Goal: Information Seeking & Learning: Learn about a topic

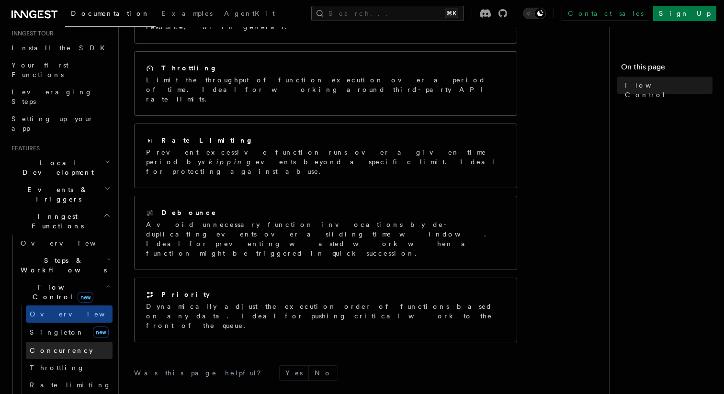
scroll to position [106, 0]
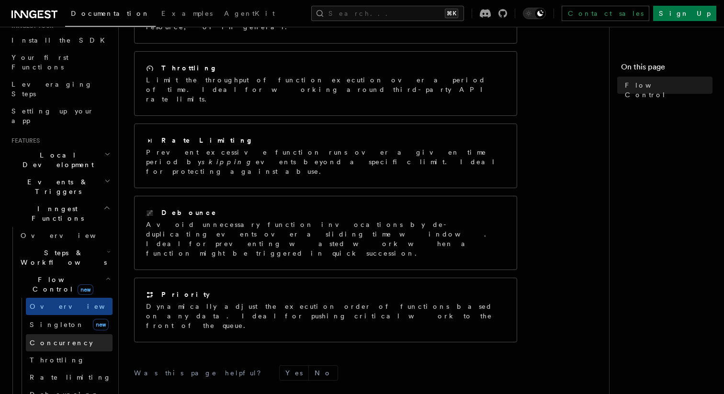
click at [68, 334] on link "Concurrency" at bounding box center [69, 342] width 87 height 17
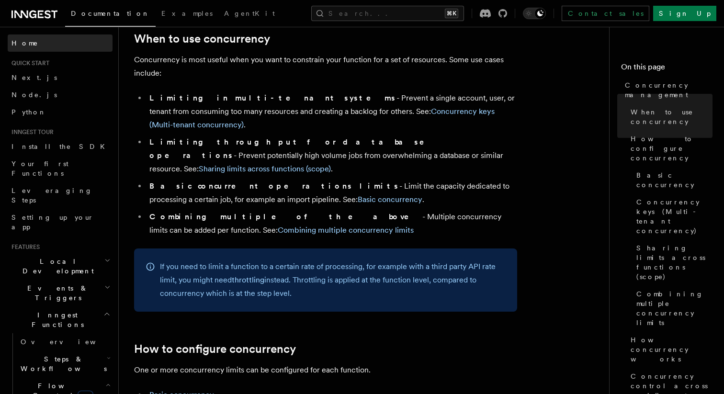
click at [28, 45] on span "Home" at bounding box center [24, 43] width 27 height 10
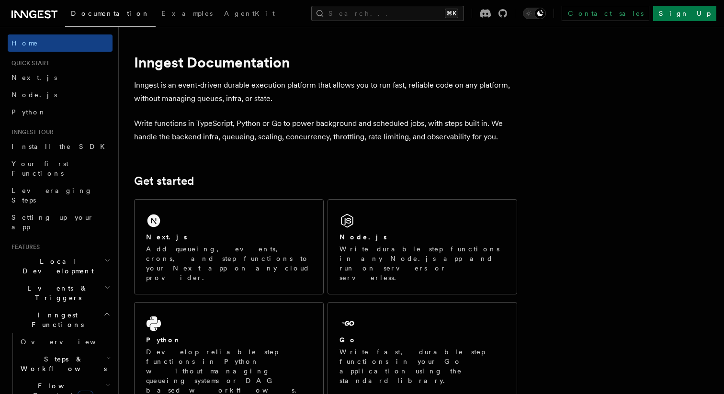
click at [298, 89] on p "Inngest is an event-driven durable execution platform that allows you to run fa…" at bounding box center [325, 91] width 383 height 27
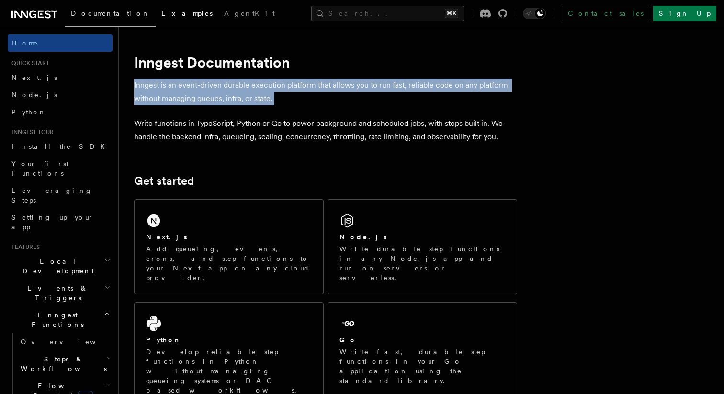
click at [156, 19] on link "Examples" at bounding box center [187, 14] width 63 height 23
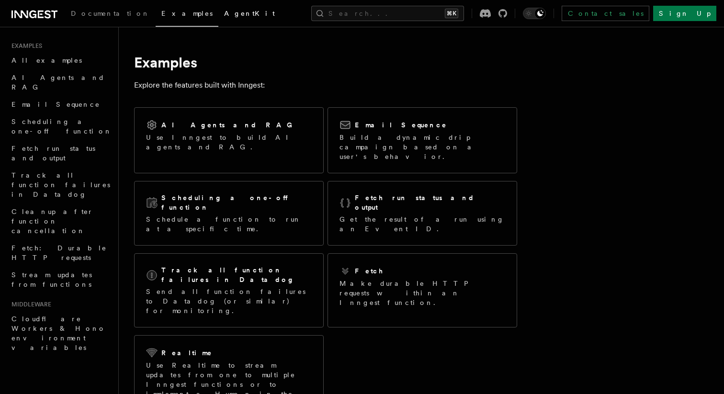
click at [224, 16] on span "AgentKit" at bounding box center [249, 14] width 51 height 8
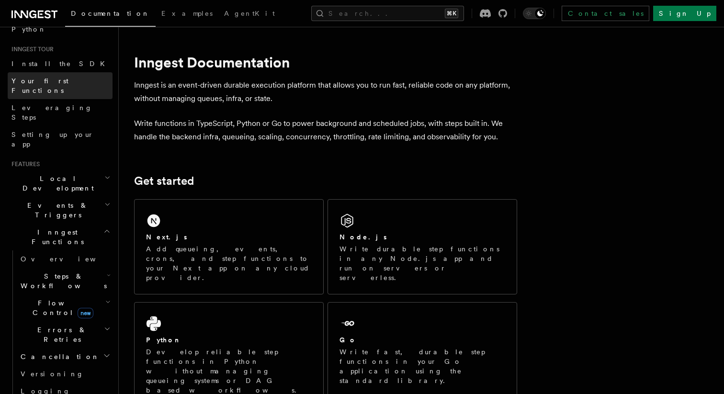
scroll to position [91, 0]
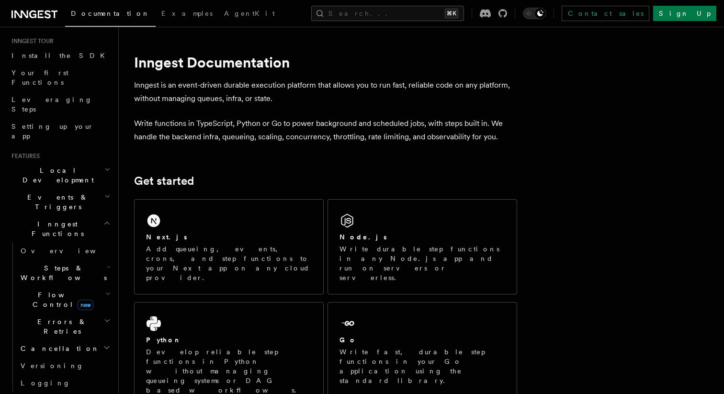
click at [92, 162] on h2 "Local Development" at bounding box center [60, 175] width 105 height 27
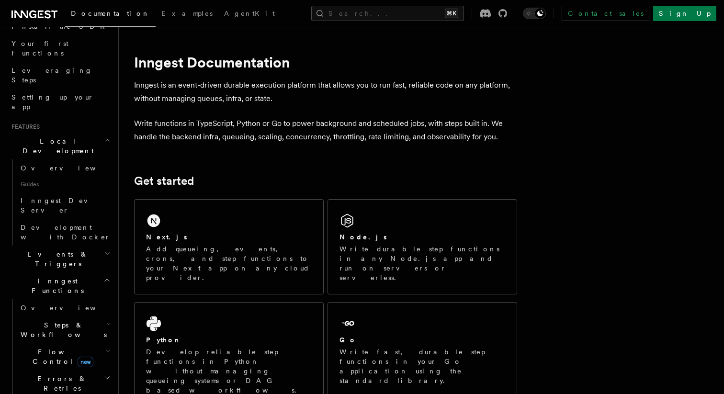
scroll to position [131, 0]
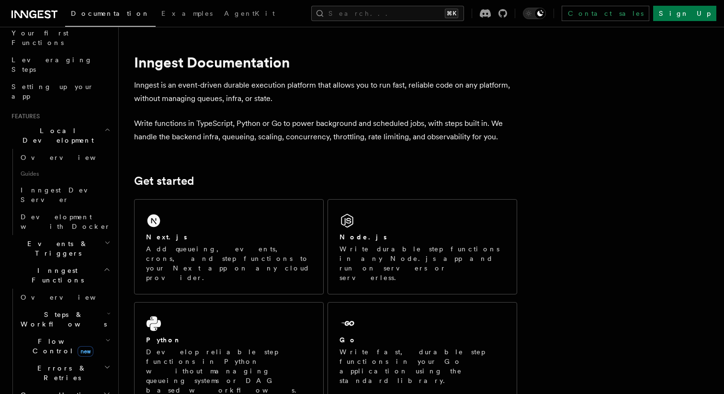
click at [82, 235] on h2 "Events & Triggers" at bounding box center [60, 248] width 105 height 27
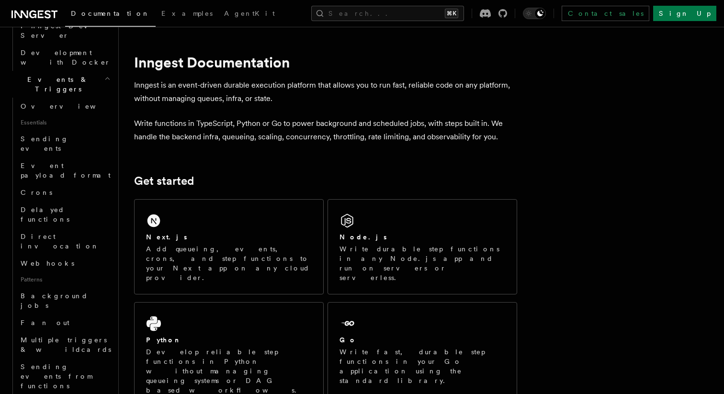
scroll to position [304, 0]
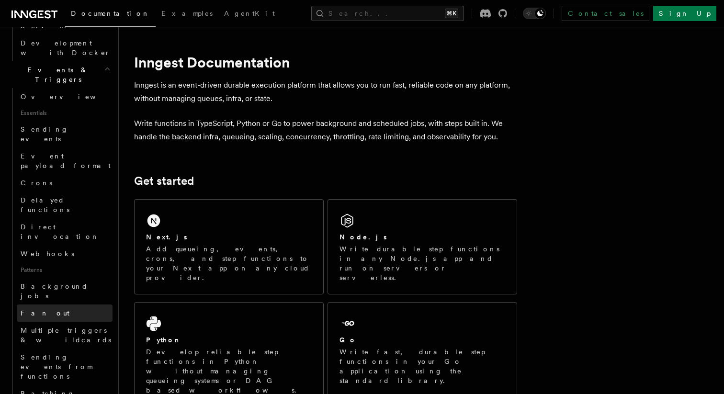
click at [65, 304] on link "Fan out" at bounding box center [65, 312] width 96 height 17
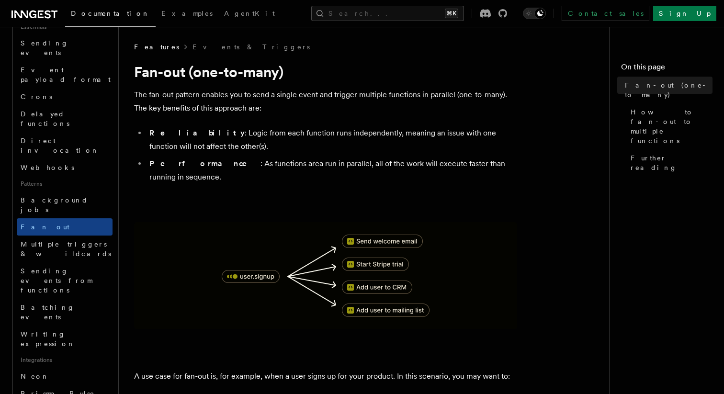
click at [194, 107] on p "The fan-out pattern enables you to send a single event and trigger multiple fun…" at bounding box center [325, 101] width 383 height 27
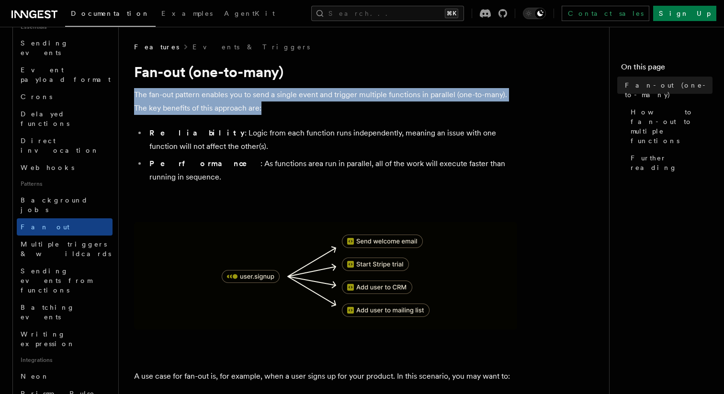
click at [184, 132] on li "Reliability : Logic from each function runs independently, meaning an issue wit…" at bounding box center [331, 139] width 370 height 27
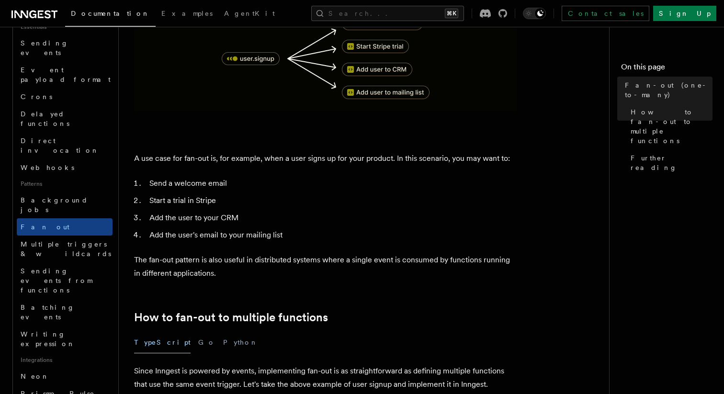
scroll to position [176, 0]
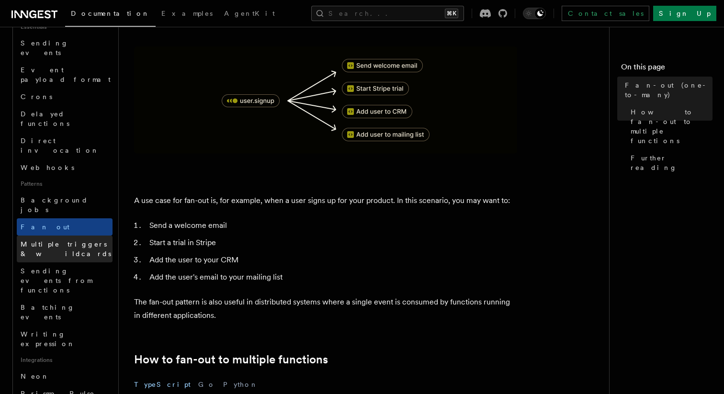
click at [92, 240] on span "Multiple triggers & wildcards" at bounding box center [66, 248] width 90 height 17
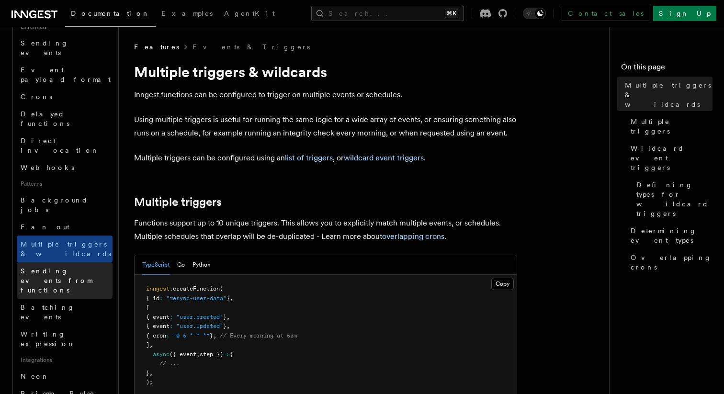
click at [82, 267] on span "Sending events from functions" at bounding box center [56, 280] width 71 height 27
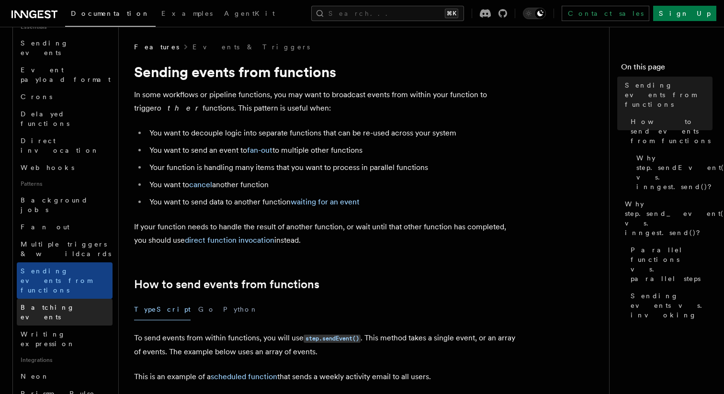
click at [67, 303] on span "Batching events" at bounding box center [48, 311] width 54 height 17
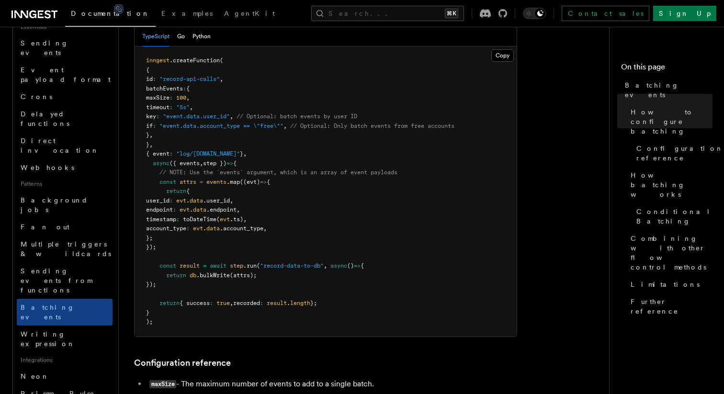
scroll to position [335, 0]
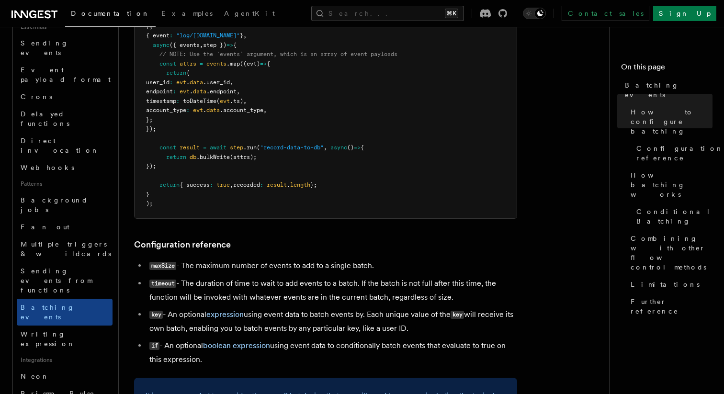
click at [216, 259] on li "maxSize - The maximum number of events to add to a single batch." at bounding box center [331, 266] width 370 height 14
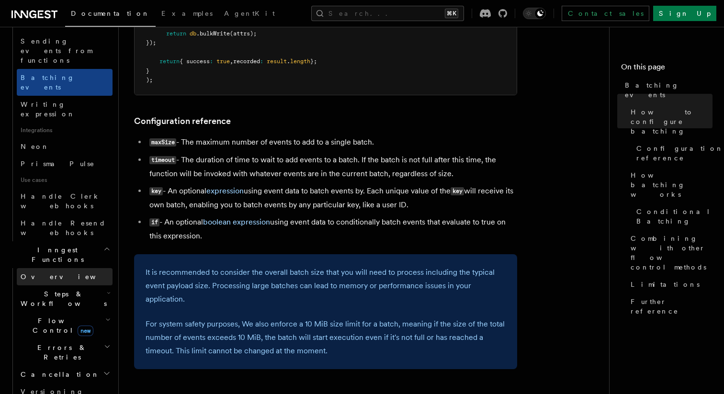
scroll to position [535, 0]
click at [99, 285] on h2 "Steps & Workflows" at bounding box center [65, 298] width 96 height 27
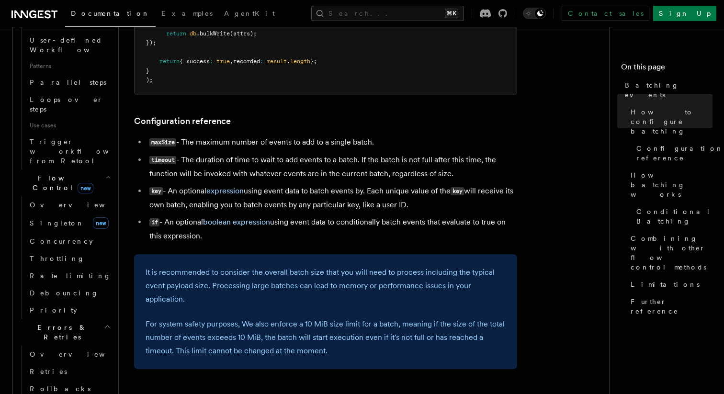
scroll to position [992, 0]
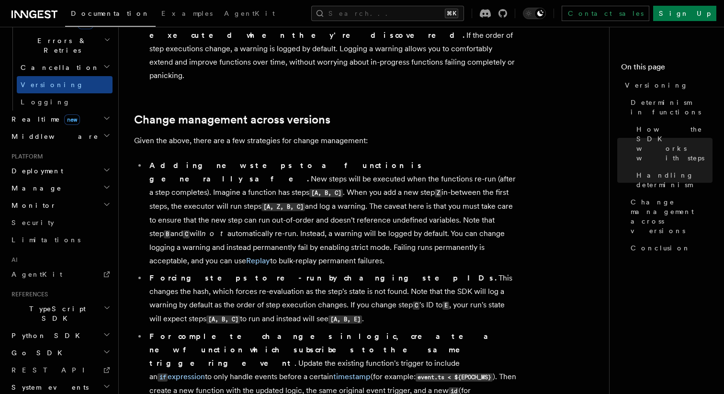
scroll to position [563, 0]
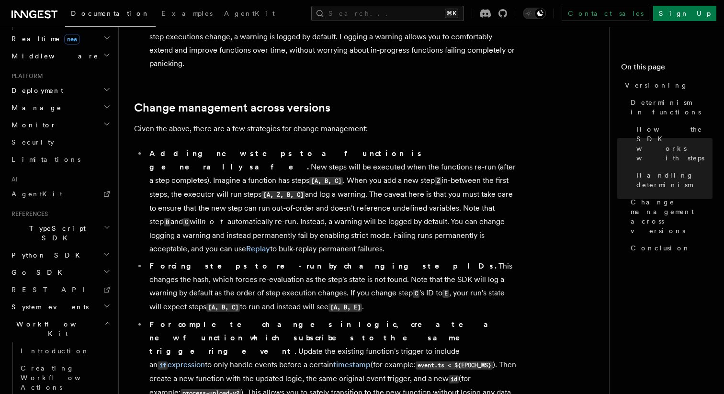
scroll to position [458, 0]
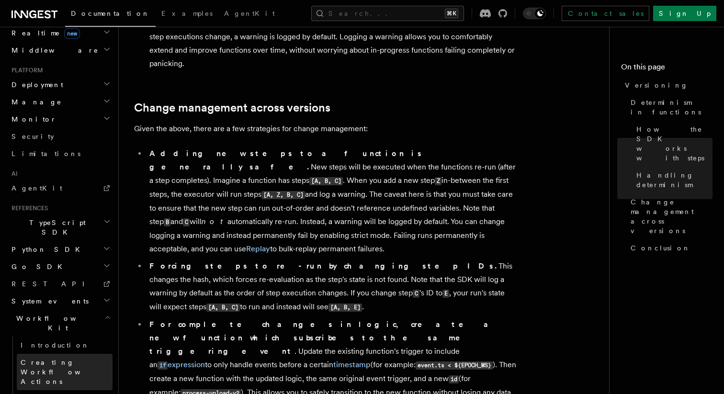
click at [84, 358] on span "Creating Workflow Actions" at bounding box center [62, 371] width 83 height 27
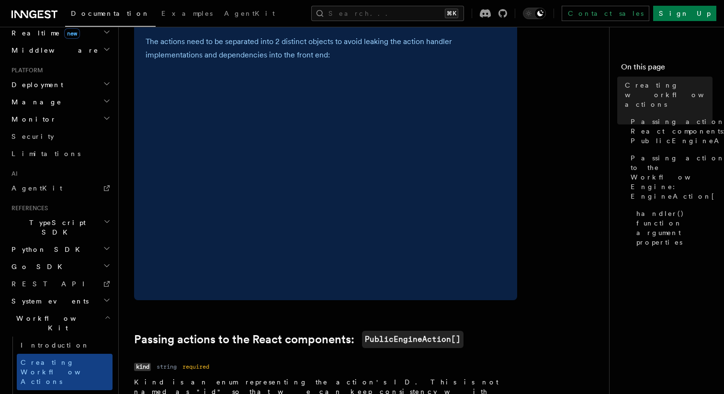
scroll to position [361, 0]
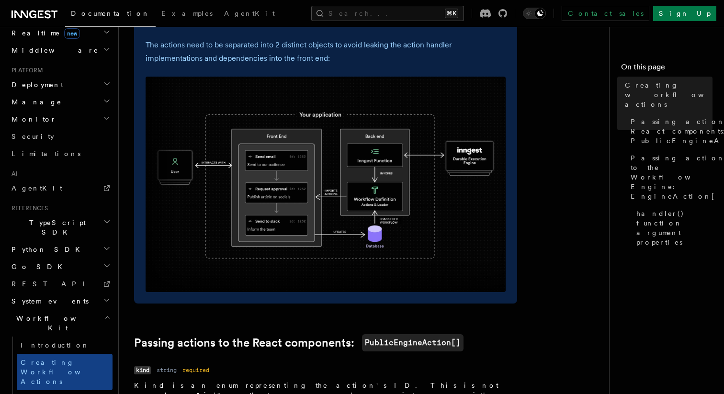
click at [318, 211] on img at bounding box center [325, 184] width 360 height 215
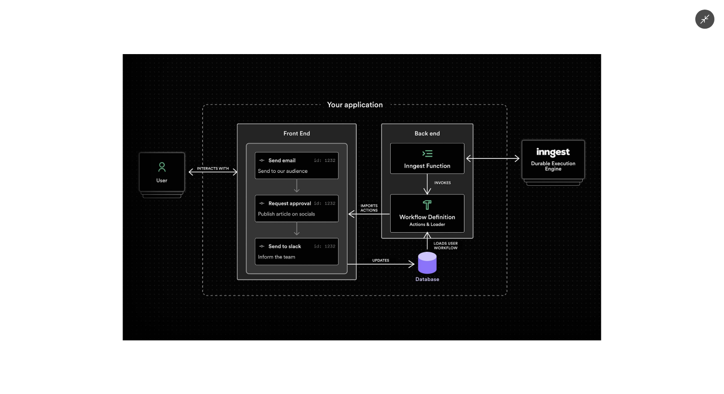
click at [318, 211] on img at bounding box center [362, 197] width 478 height 286
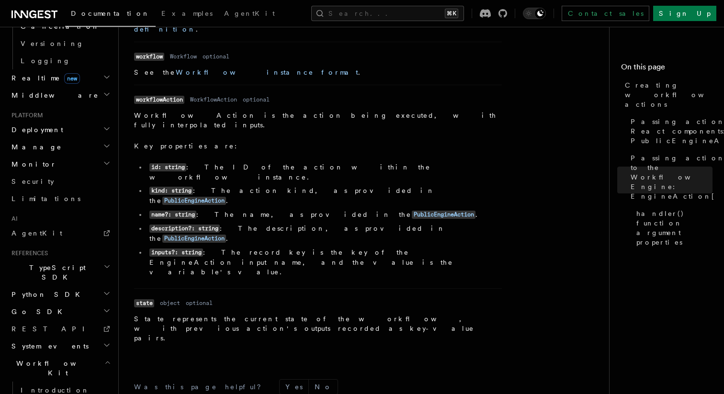
scroll to position [408, 0]
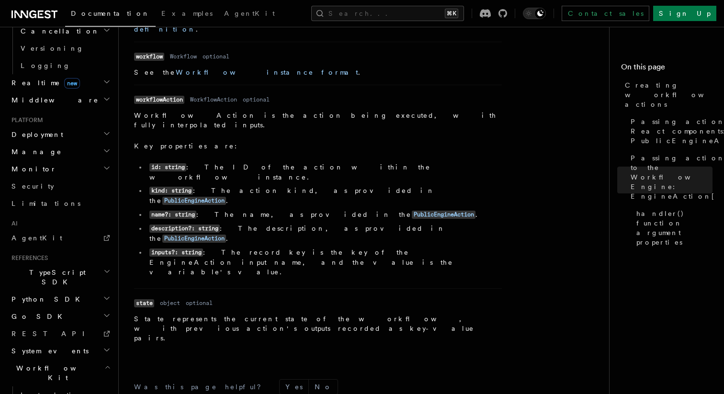
click at [103, 312] on icon "button" at bounding box center [107, 316] width 8 height 8
click at [105, 297] on icon "button" at bounding box center [106, 298] width 5 height 2
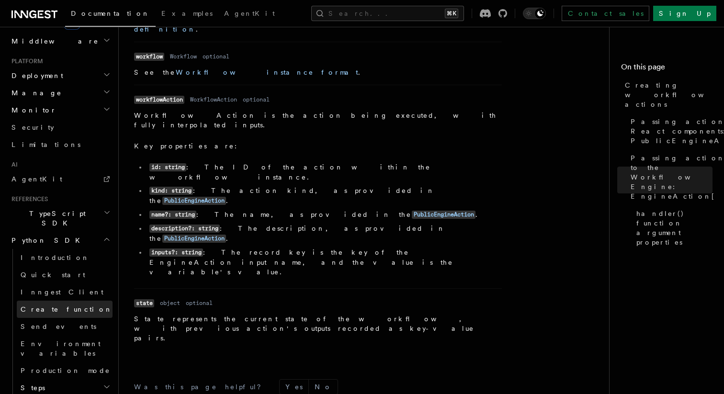
scroll to position [472, 0]
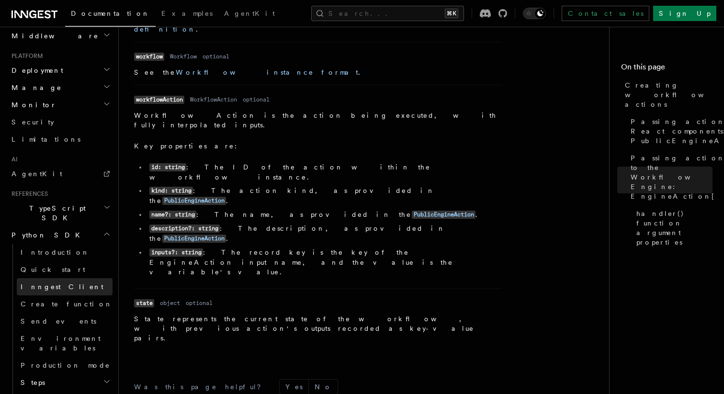
click at [75, 278] on link "Inngest Client" at bounding box center [65, 286] width 96 height 17
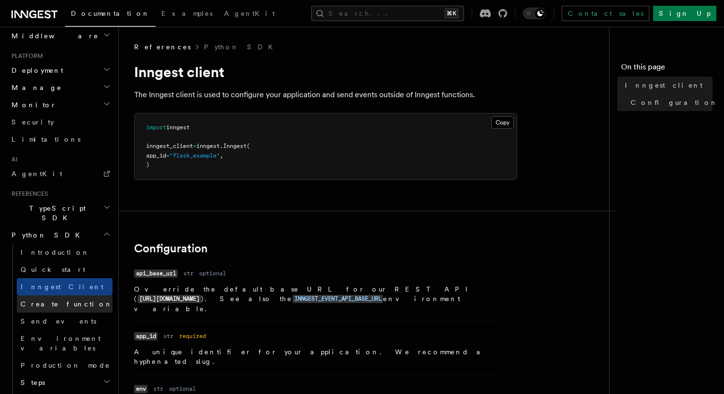
click at [68, 295] on link "Create function" at bounding box center [65, 303] width 96 height 17
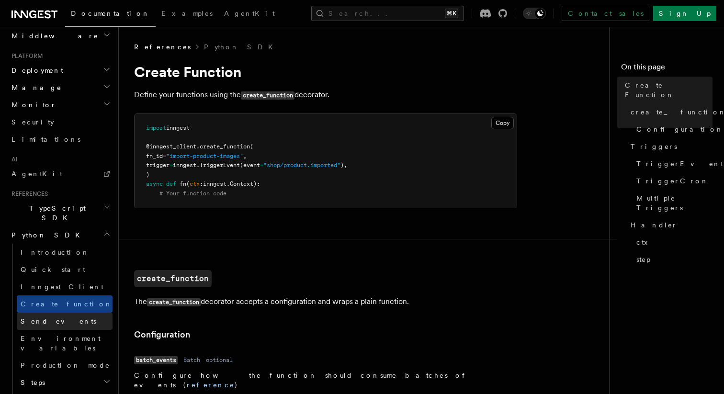
click at [63, 312] on link "Send events" at bounding box center [65, 320] width 96 height 17
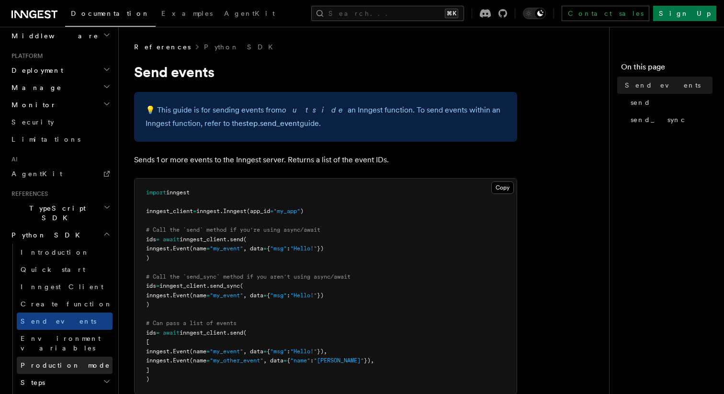
click at [58, 357] on link "Production mode" at bounding box center [65, 365] width 96 height 17
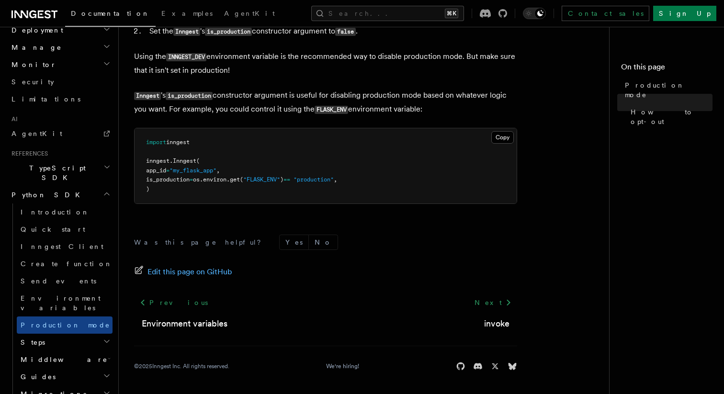
scroll to position [518, 0]
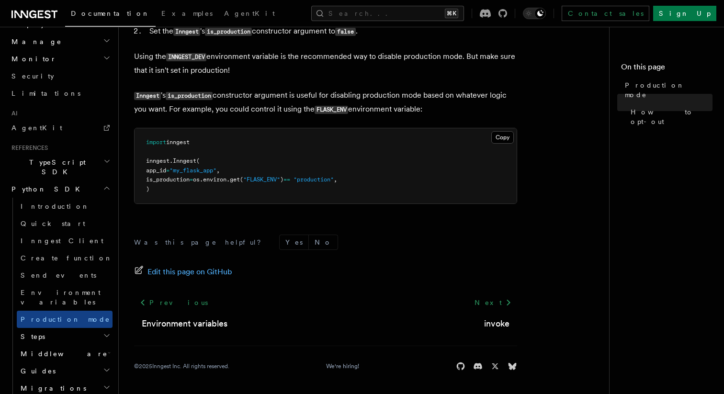
click at [99, 328] on h2 "Steps" at bounding box center [65, 336] width 96 height 17
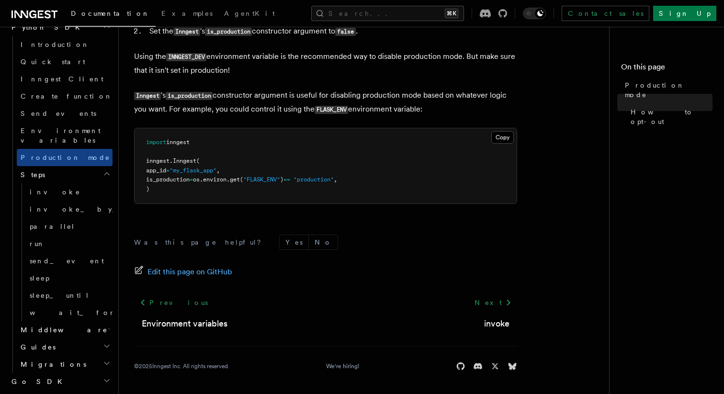
scroll to position [699, 0]
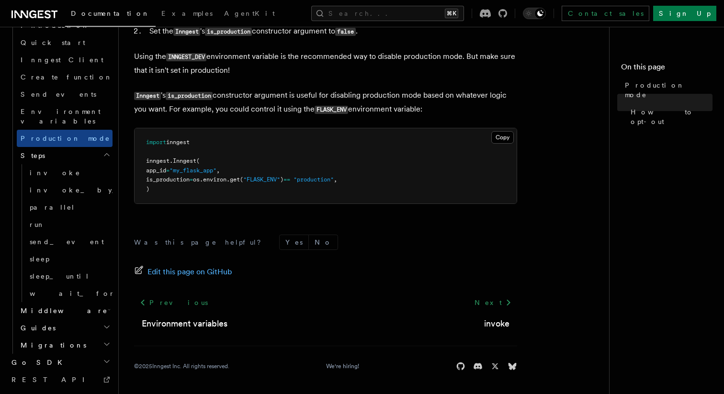
click at [108, 306] on icon "button" at bounding box center [109, 310] width 3 height 8
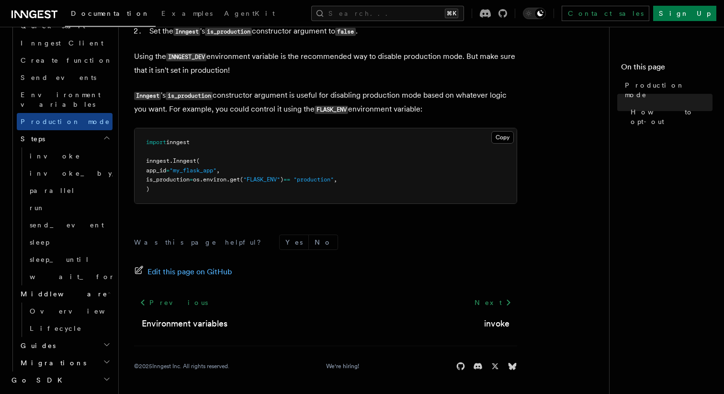
scroll to position [723, 0]
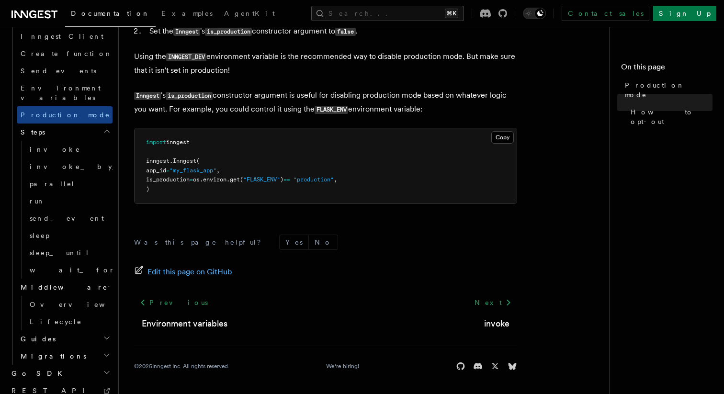
click at [102, 330] on h2 "Guides" at bounding box center [65, 338] width 96 height 17
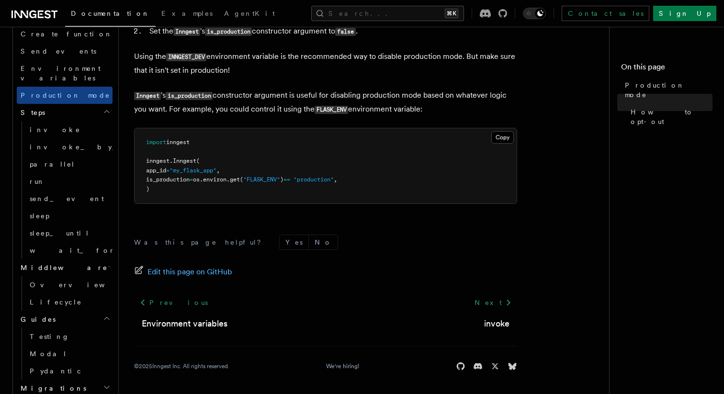
click at [89, 379] on h2 "Migrations" at bounding box center [65, 387] width 96 height 17
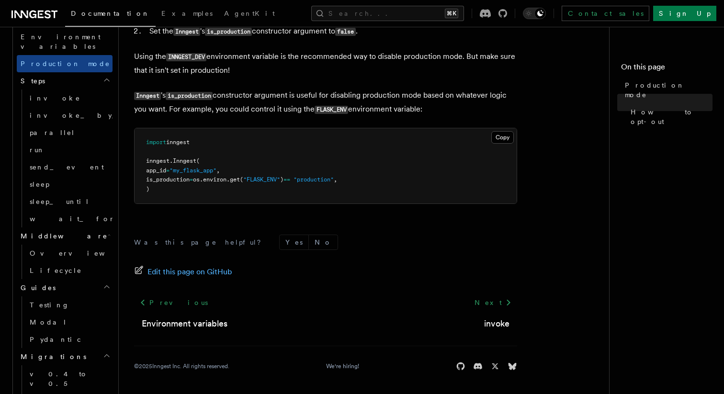
scroll to position [767, 0]
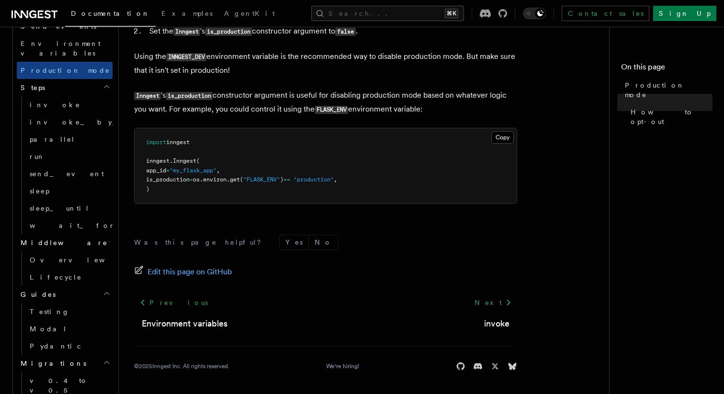
click at [84, 355] on h2 "Migrations" at bounding box center [65, 363] width 96 height 17
click at [84, 337] on link "Pydantic" at bounding box center [69, 345] width 87 height 17
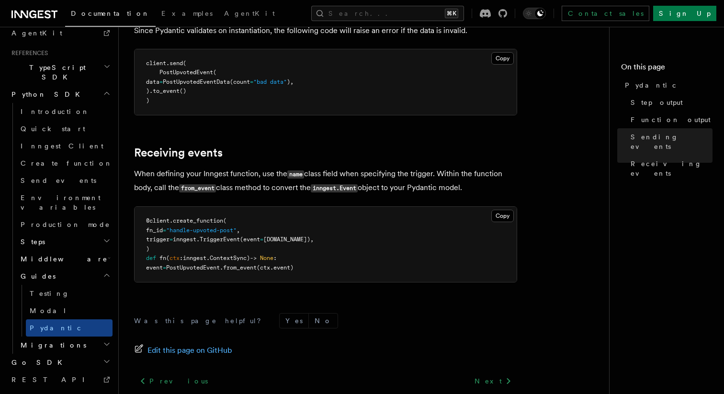
scroll to position [1473, 0]
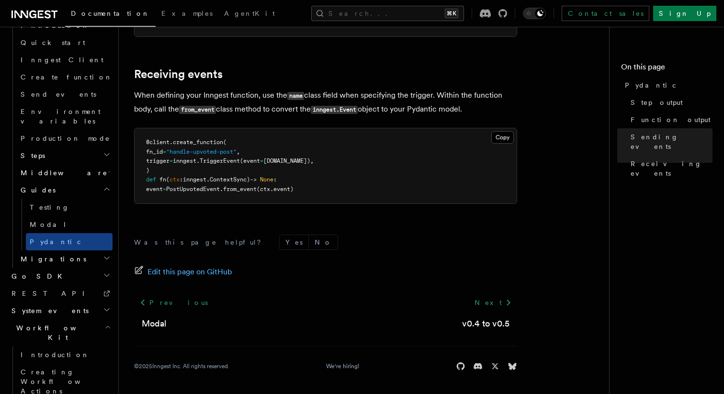
click at [108, 306] on icon "button" at bounding box center [107, 310] width 8 height 8
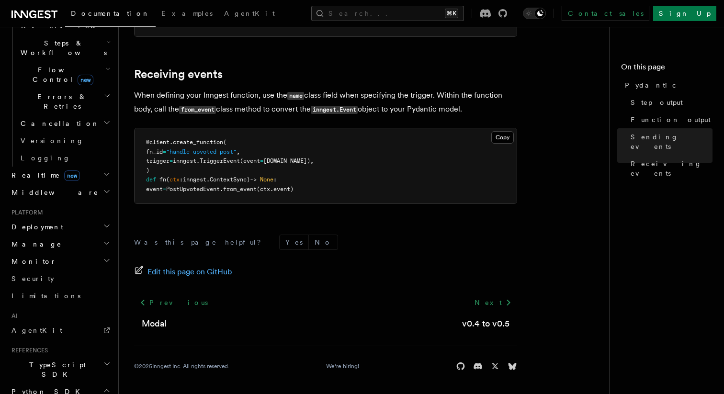
scroll to position [306, 0]
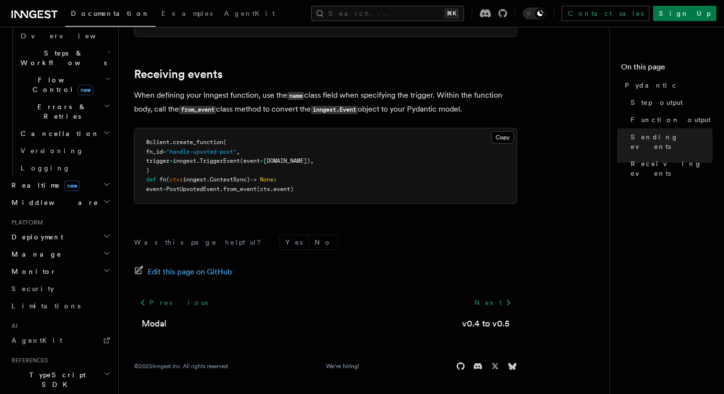
click at [86, 245] on h2 "Manage" at bounding box center [60, 253] width 105 height 17
click at [85, 228] on h2 "Deployment" at bounding box center [60, 236] width 105 height 17
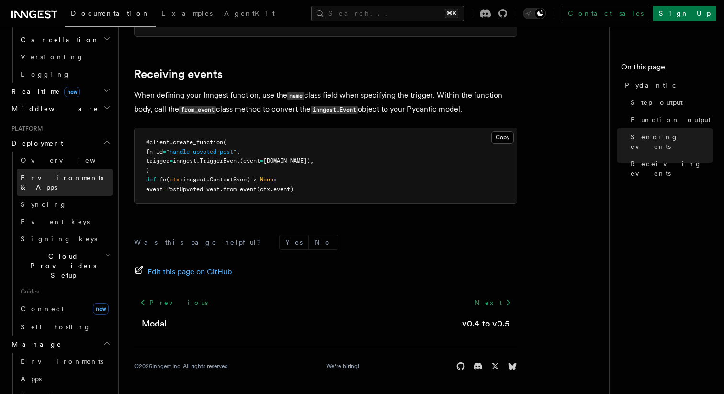
scroll to position [408, 0]
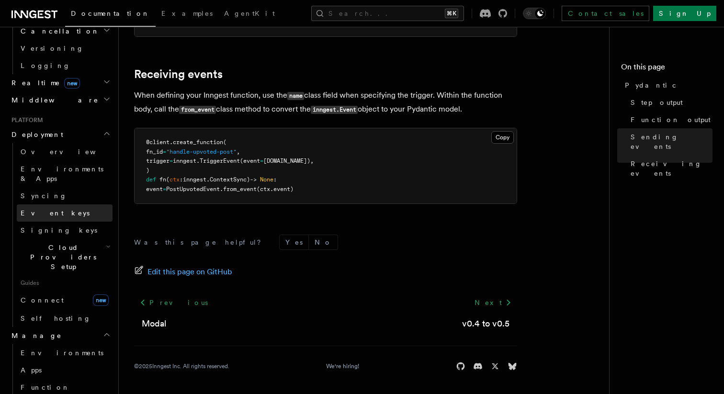
click at [71, 204] on link "Event keys" at bounding box center [65, 212] width 96 height 17
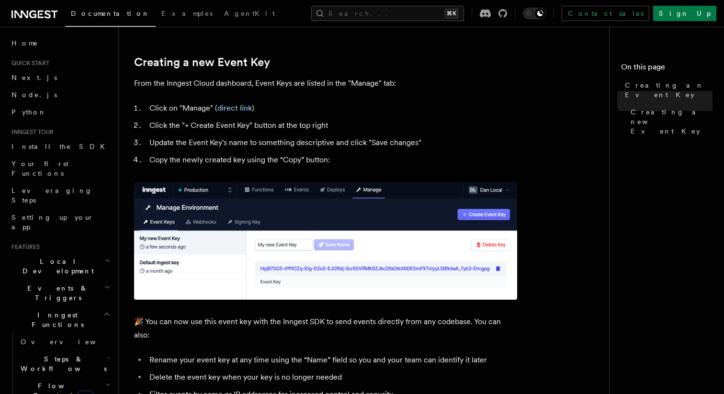
scroll to position [413, 0]
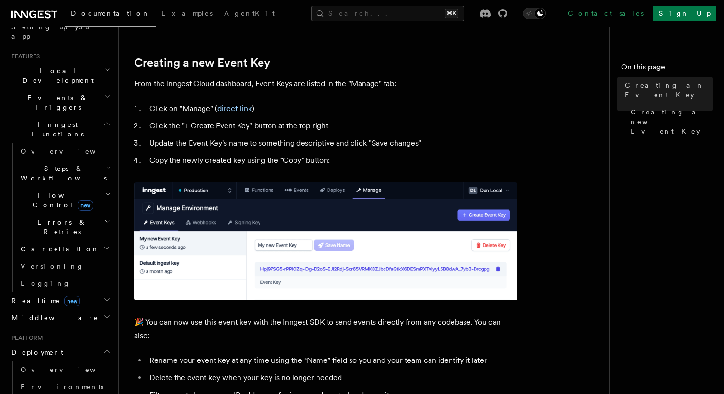
click at [84, 292] on h2 "Realtime new" at bounding box center [60, 300] width 105 height 17
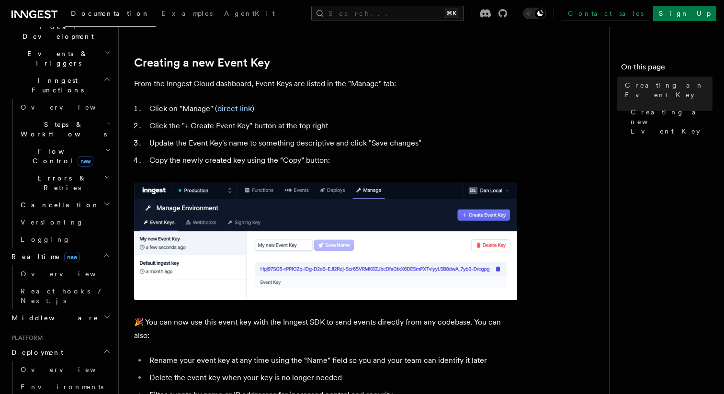
scroll to position [236, 0]
click at [81, 281] on link "React hooks / Next.js" at bounding box center [65, 294] width 96 height 27
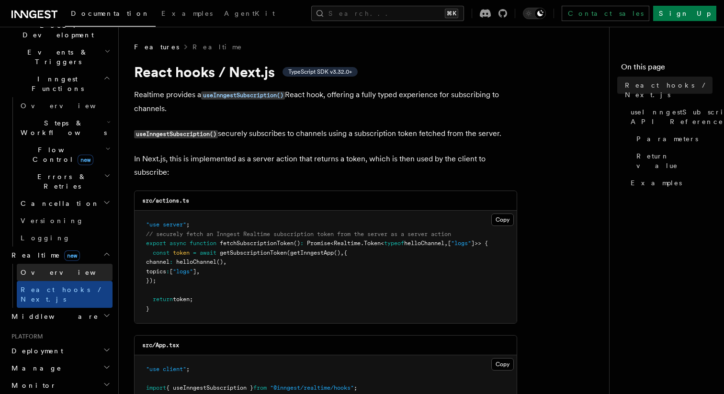
click at [76, 264] on link "Overview" at bounding box center [65, 272] width 96 height 17
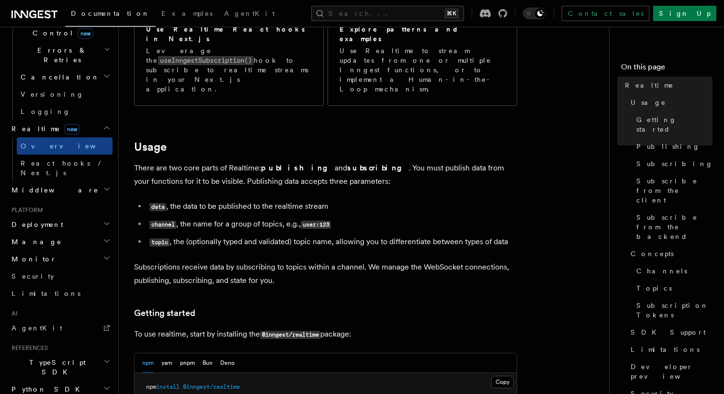
click at [88, 250] on h2 "Monitor" at bounding box center [60, 258] width 105 height 17
click at [89, 216] on h2 "Deployment" at bounding box center [60, 224] width 105 height 17
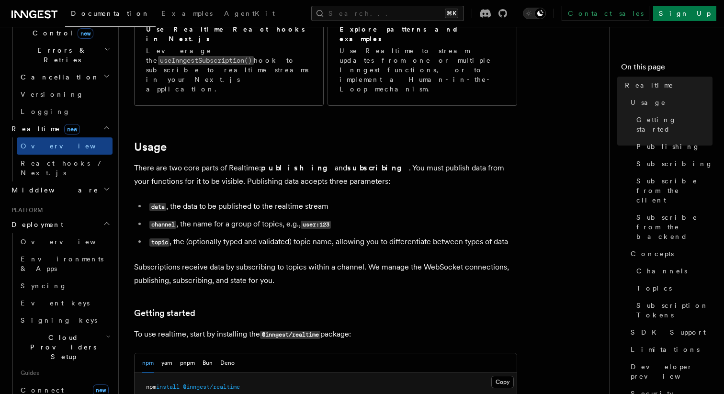
click at [84, 216] on h2 "Deployment" at bounding box center [60, 224] width 105 height 17
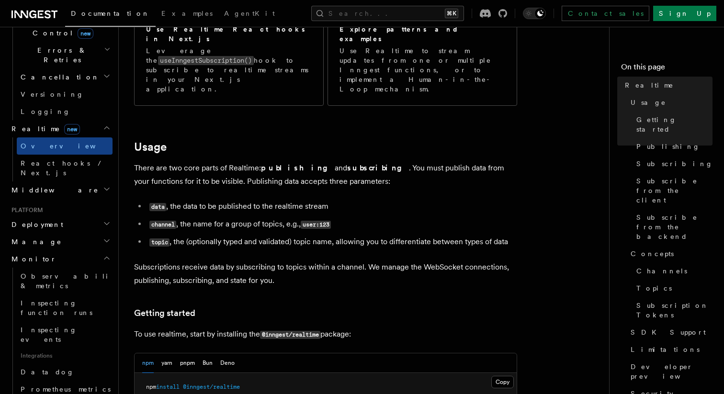
click at [84, 216] on h2 "Deployment" at bounding box center [60, 224] width 105 height 17
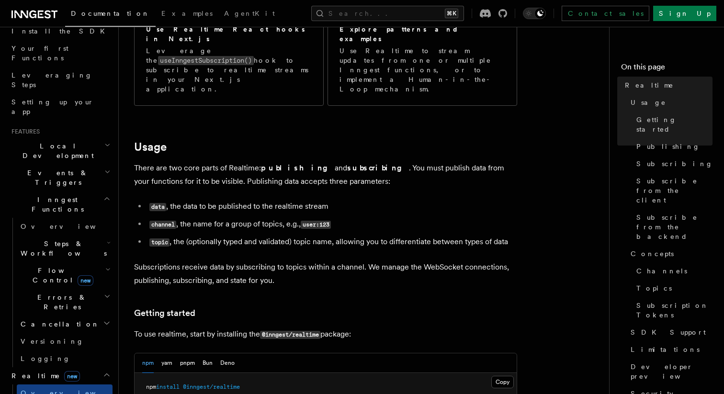
click at [87, 191] on h2 "Inngest Functions" at bounding box center [60, 204] width 105 height 27
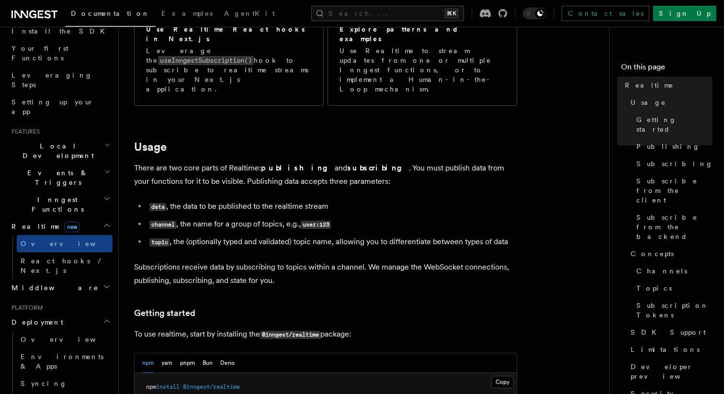
click at [89, 164] on h2 "Events & Triggers" at bounding box center [60, 177] width 105 height 27
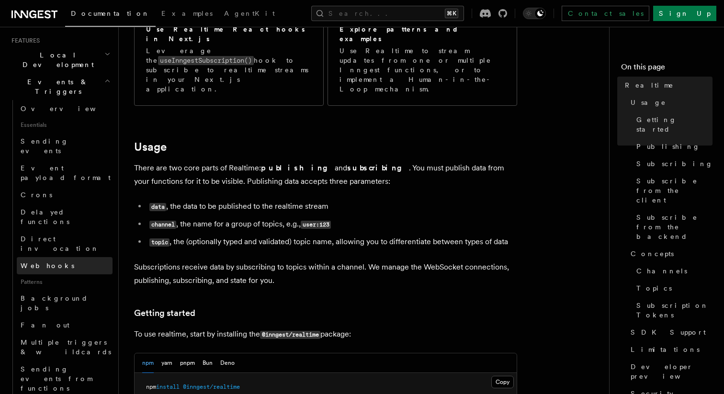
scroll to position [207, 0]
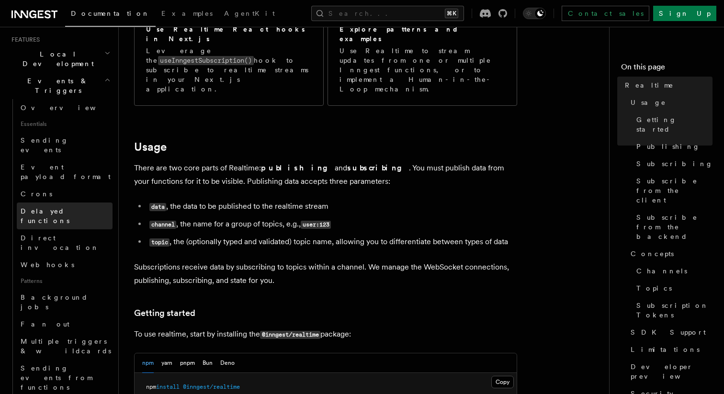
click at [64, 207] on span "Delayed functions" at bounding box center [45, 215] width 49 height 17
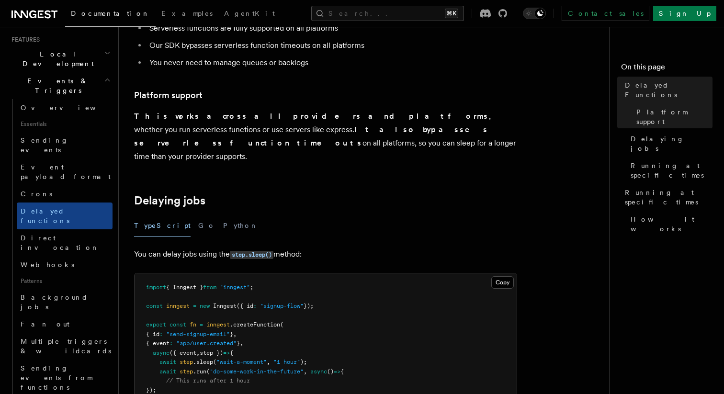
click at [223, 215] on button "Python" at bounding box center [240, 226] width 35 height 22
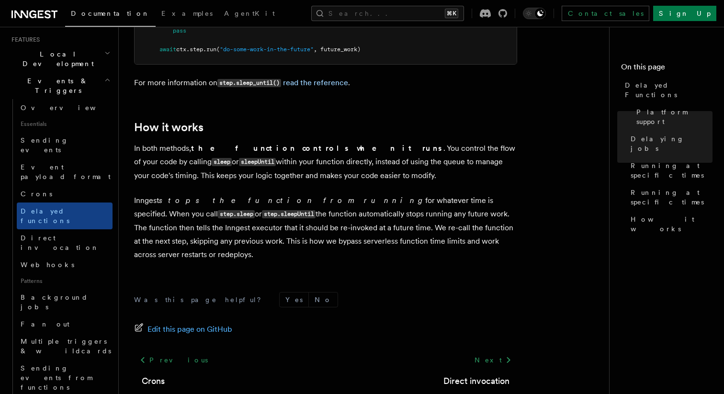
scroll to position [941, 0]
click at [67, 229] on link "Direct invocation" at bounding box center [65, 242] width 96 height 27
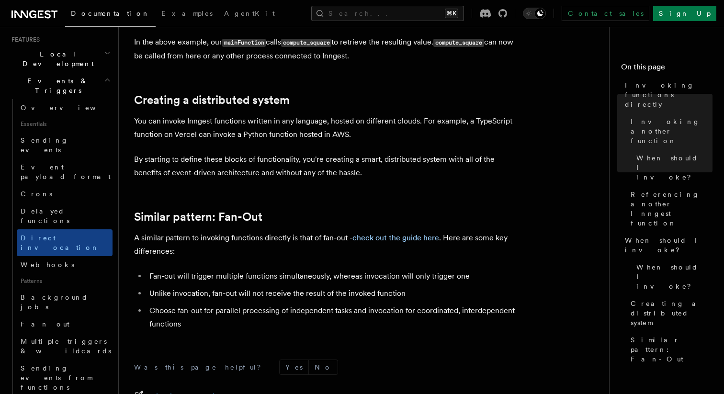
scroll to position [628, 0]
click at [413, 236] on link "check out the guide here" at bounding box center [395, 237] width 87 height 9
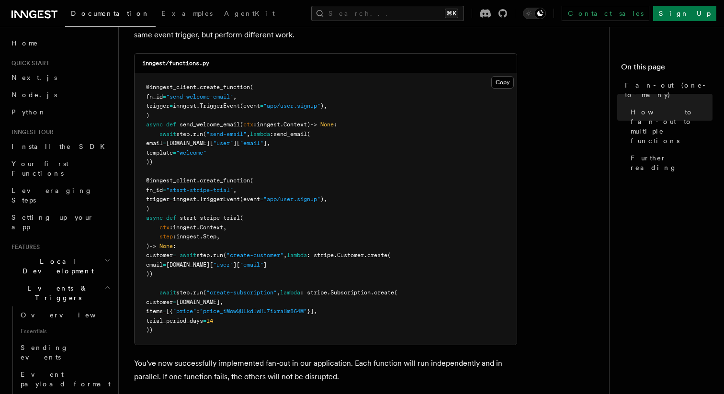
click at [38, 14] on icon at bounding box center [41, 15] width 6 height 8
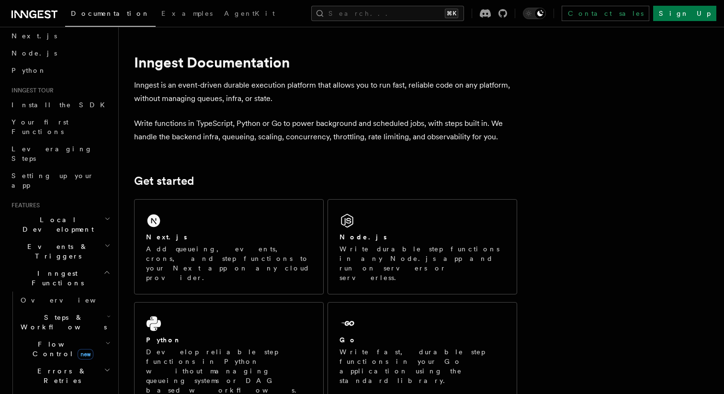
scroll to position [43, 0]
click at [98, 236] on h2 "Events & Triggers" at bounding box center [60, 249] width 105 height 27
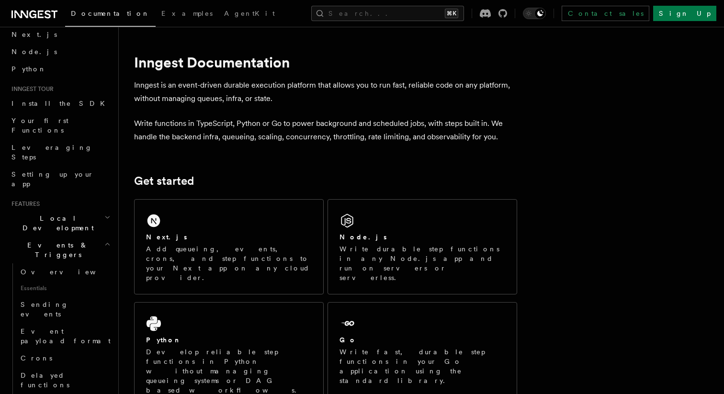
click at [101, 210] on h2 "Local Development" at bounding box center [60, 223] width 105 height 27
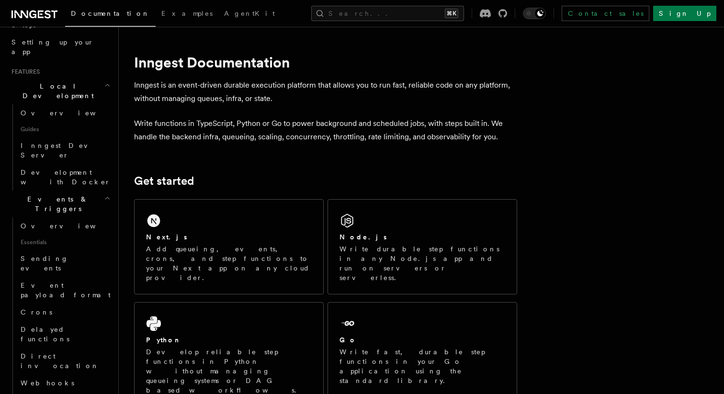
scroll to position [181, 0]
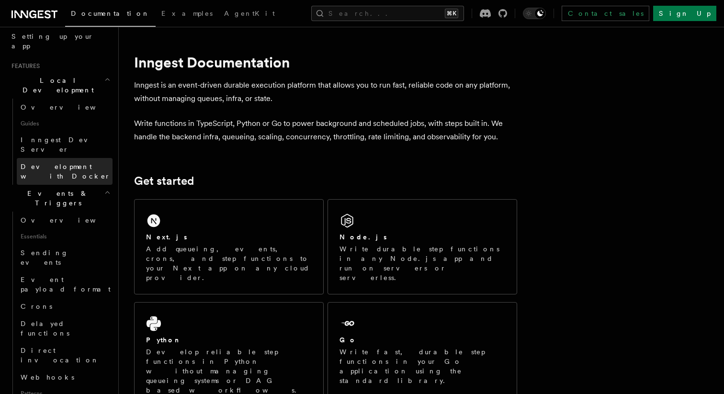
click at [62, 158] on link "Development with Docker" at bounding box center [65, 171] width 96 height 27
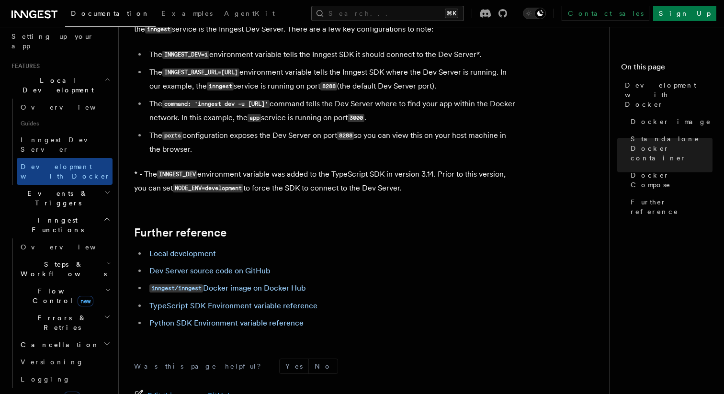
scroll to position [898, 0]
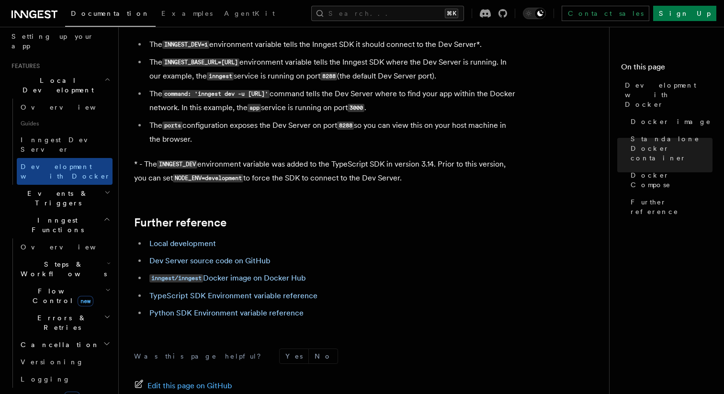
click at [101, 185] on h2 "Events & Triggers" at bounding box center [60, 198] width 105 height 27
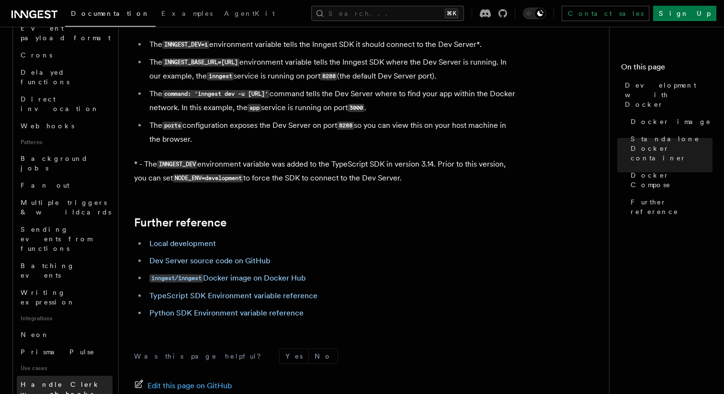
scroll to position [433, 0]
click at [49, 325] on link "Neon" at bounding box center [65, 333] width 96 height 17
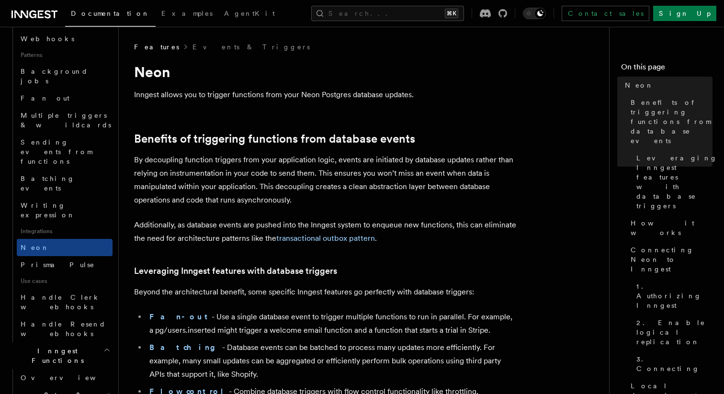
click at [239, 92] on p "Inngest allows you to trigger functions from your Neon Postgres database update…" at bounding box center [325, 94] width 383 height 13
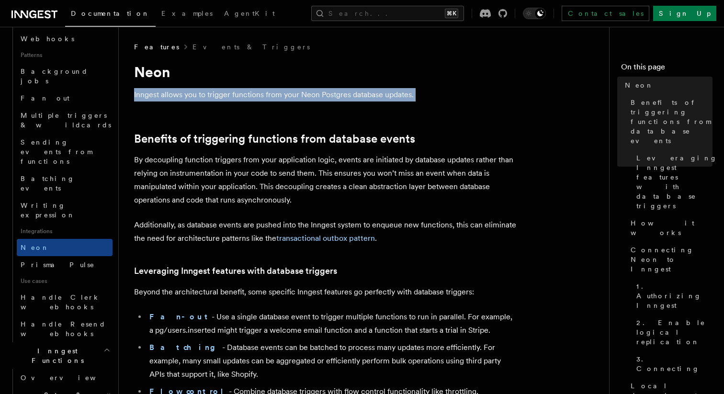
click at [243, 178] on p "By decoupling function triggers from your application logic, events are initiat…" at bounding box center [325, 180] width 383 height 54
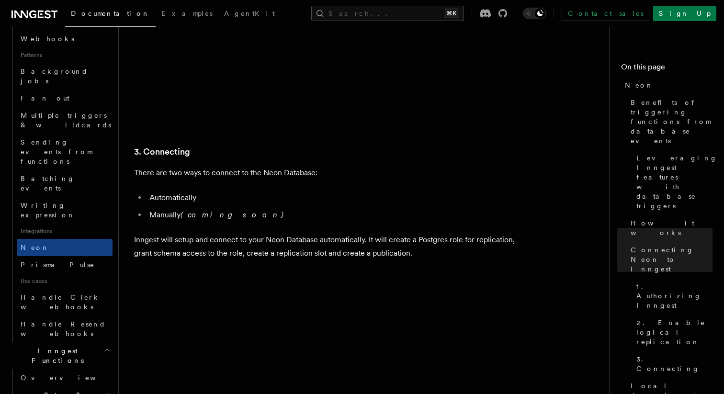
scroll to position [2296, 0]
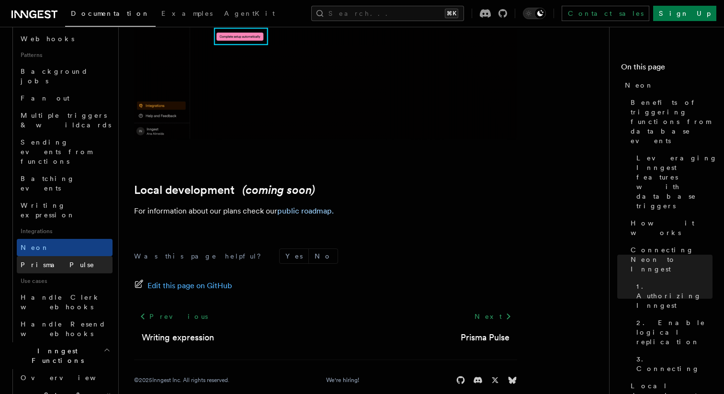
click at [77, 256] on link "Prisma Pulse" at bounding box center [65, 264] width 96 height 17
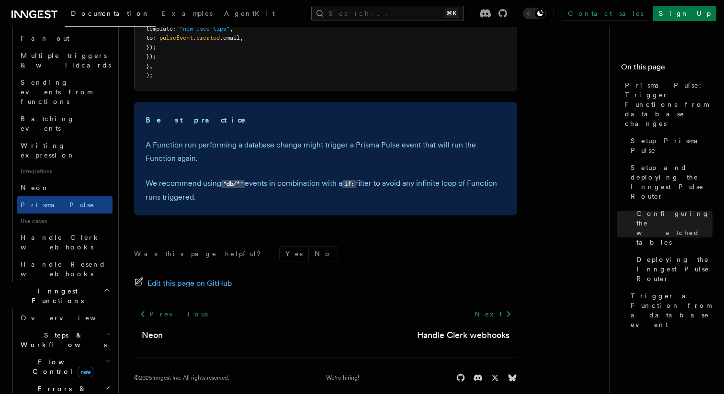
scroll to position [502, 0]
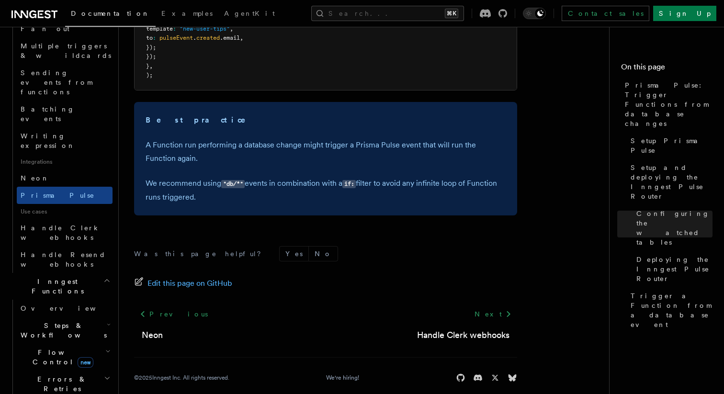
click at [107, 321] on icon "button" at bounding box center [109, 325] width 4 height 8
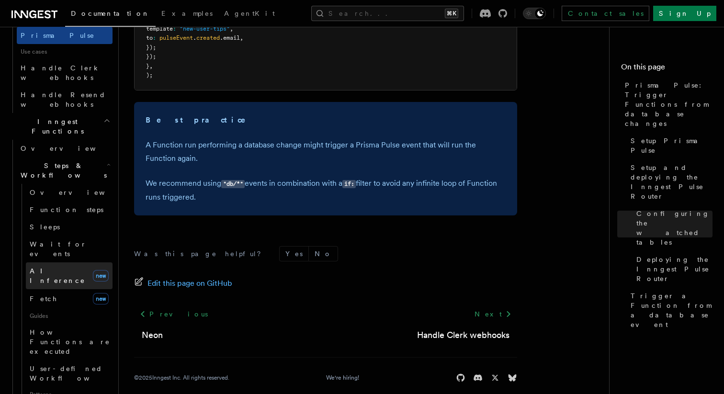
scroll to position [671, 0]
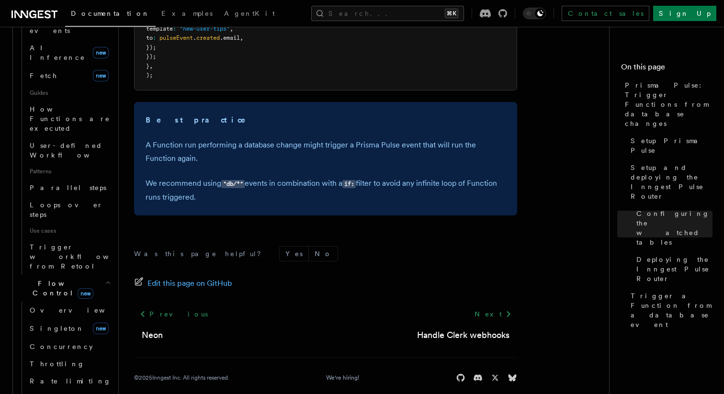
scroll to position [889, 0]
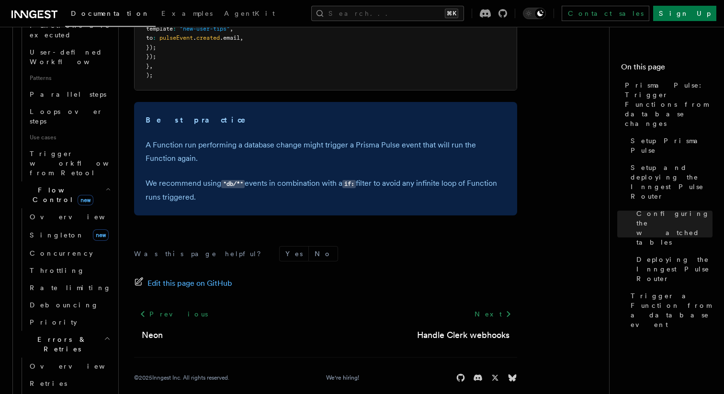
scroll to position [979, 0]
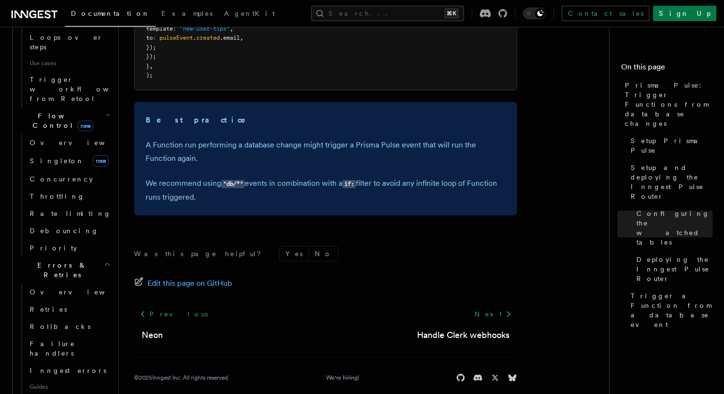
scroll to position [1064, 0]
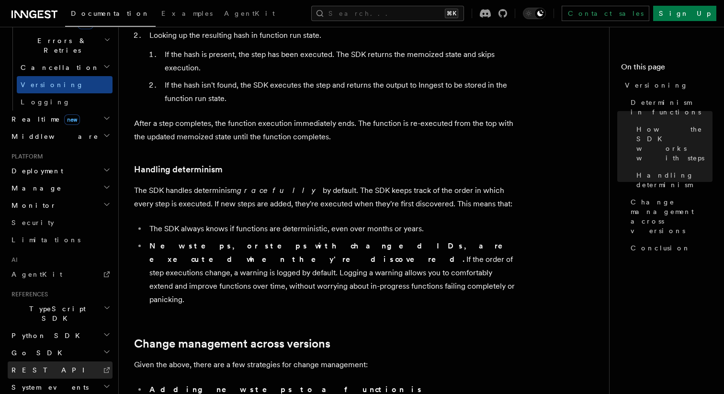
scroll to position [294, 0]
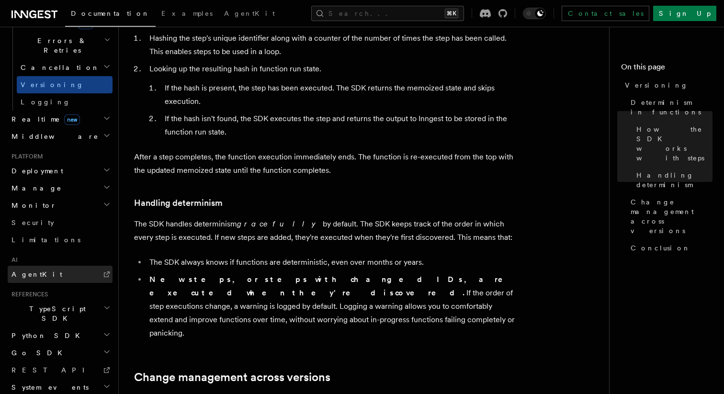
click at [69, 266] on link "AgentKit" at bounding box center [60, 274] width 105 height 17
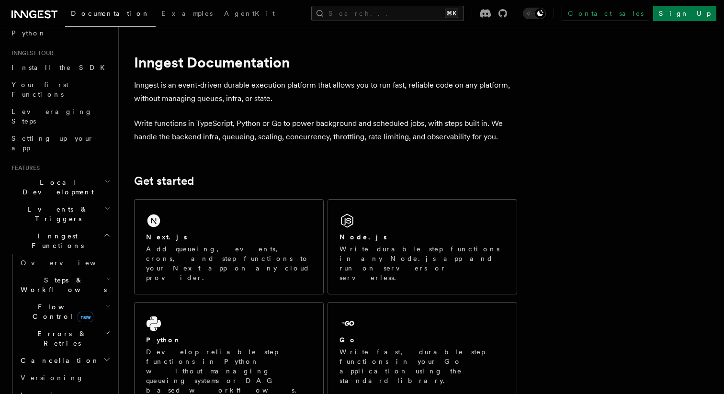
scroll to position [92, 0]
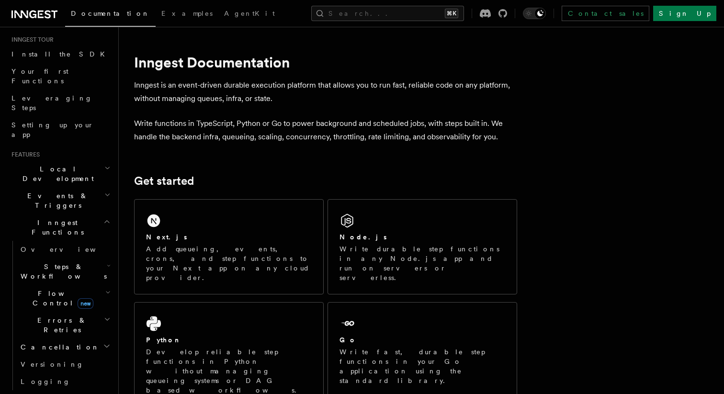
click at [106, 218] on icon "button" at bounding box center [106, 222] width 7 height 8
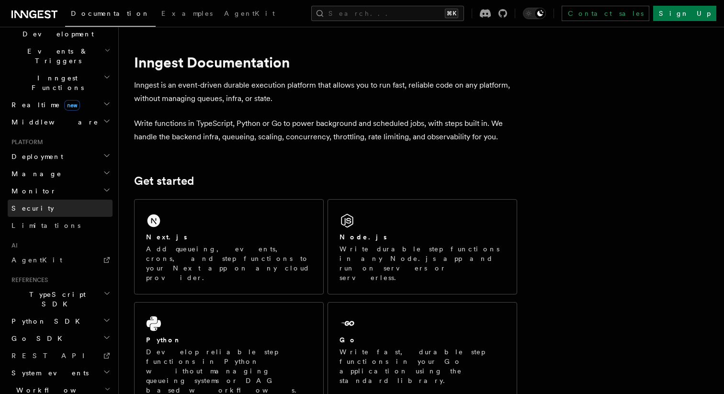
scroll to position [251, 0]
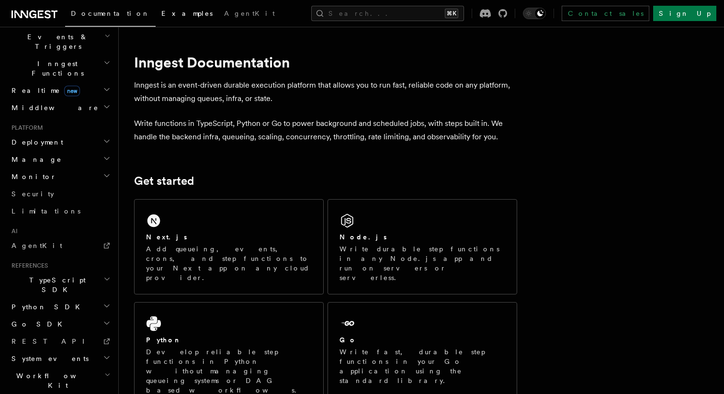
click at [161, 14] on span "Examples" at bounding box center [186, 14] width 51 height 8
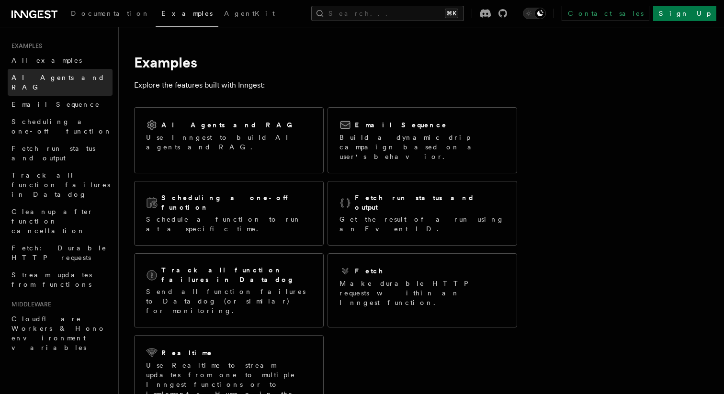
click at [60, 74] on span "AI Agents and RAG" at bounding box center [57, 82] width 93 height 17
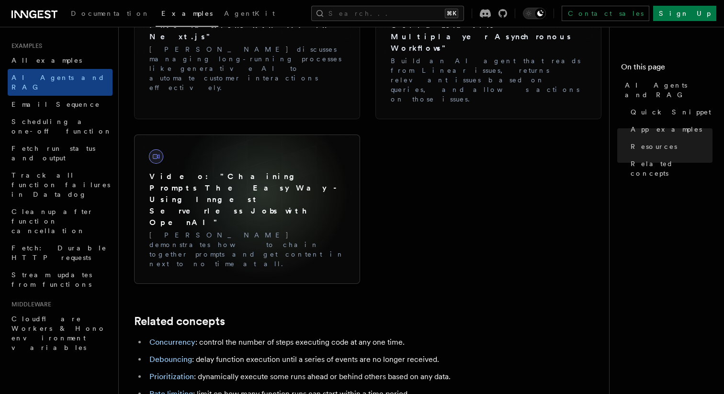
scroll to position [1674, 0]
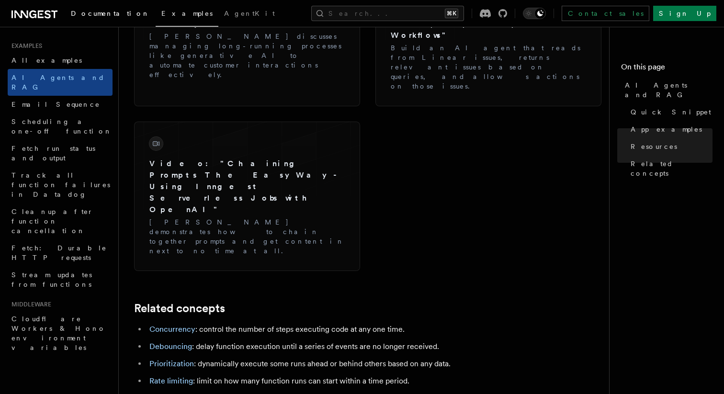
click at [87, 11] on span "Documentation" at bounding box center [110, 14] width 79 height 8
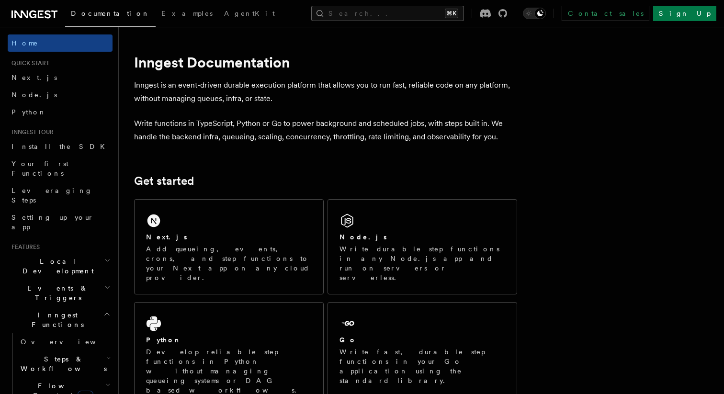
click at [411, 10] on button "Search... ⌘K" at bounding box center [387, 13] width 153 height 15
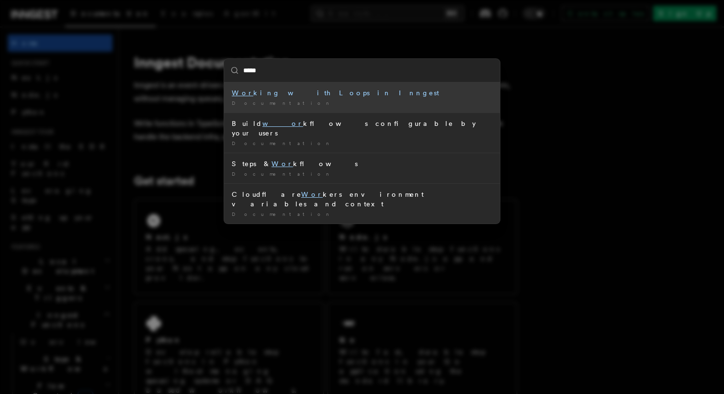
type input "******"
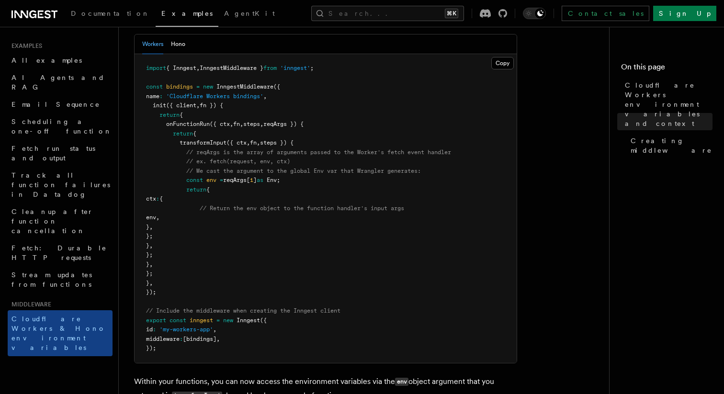
scroll to position [34, 0]
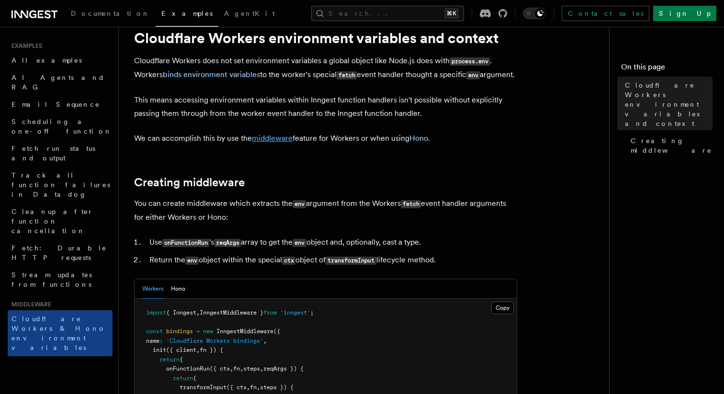
click at [273, 143] on link "middleware" at bounding box center [272, 138] width 41 height 9
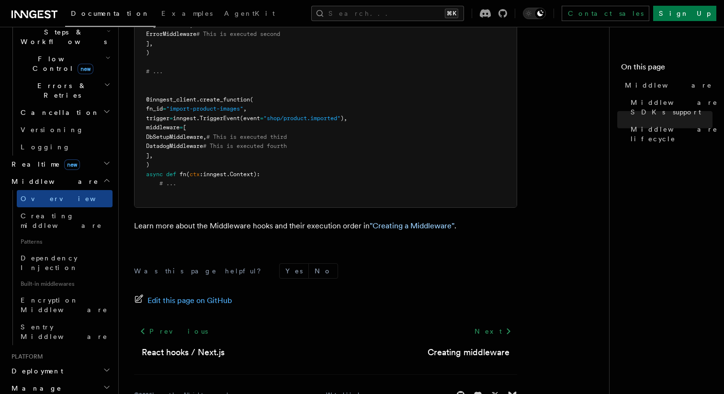
scroll to position [335, 0]
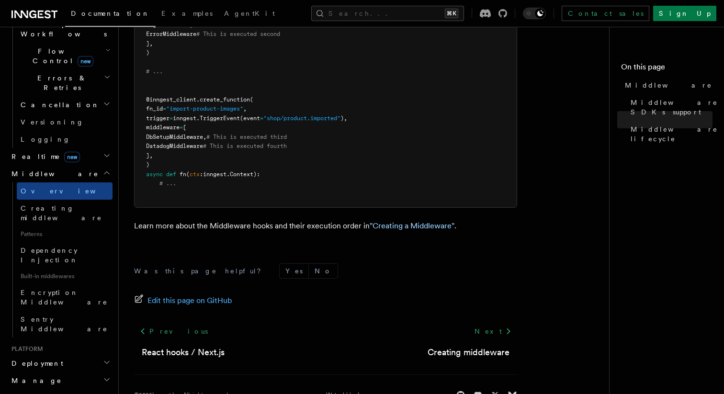
click at [103, 358] on icon "button" at bounding box center [107, 362] width 8 height 8
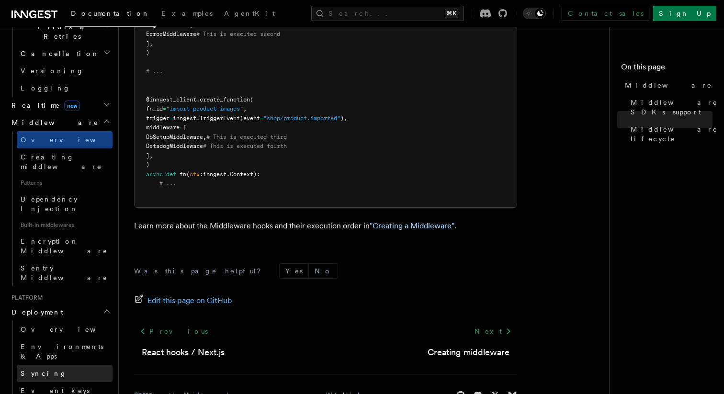
scroll to position [389, 0]
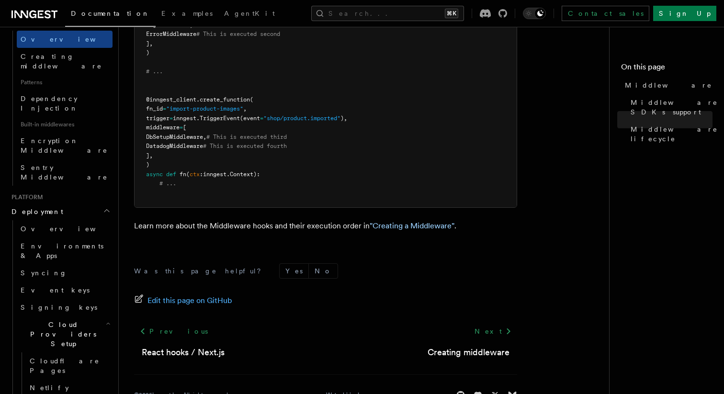
scroll to position [500, 0]
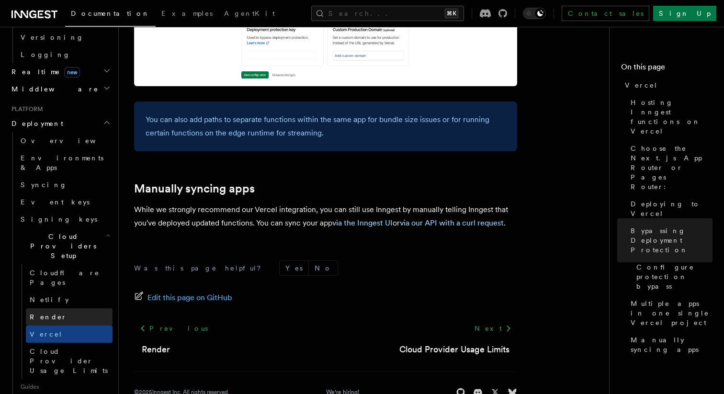
scroll to position [423, 0]
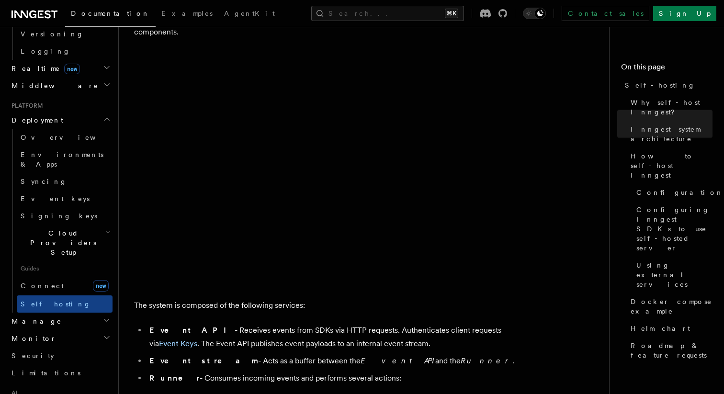
scroll to position [303, 0]
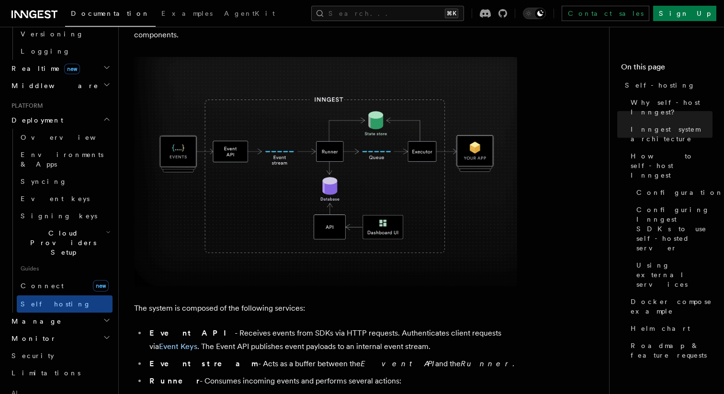
click at [325, 170] on img at bounding box center [325, 171] width 383 height 229
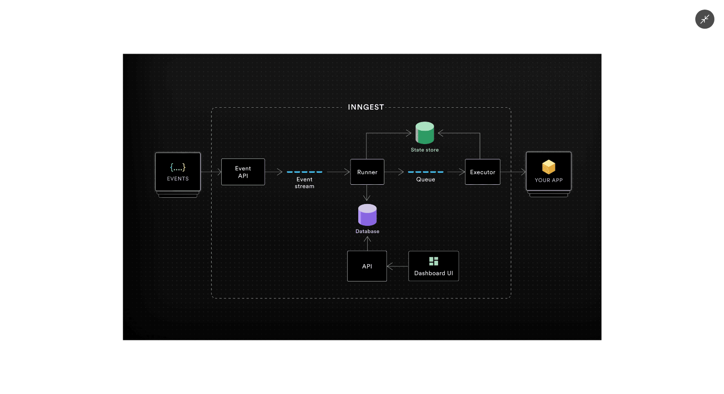
click at [333, 358] on div at bounding box center [362, 197] width 724 height 394
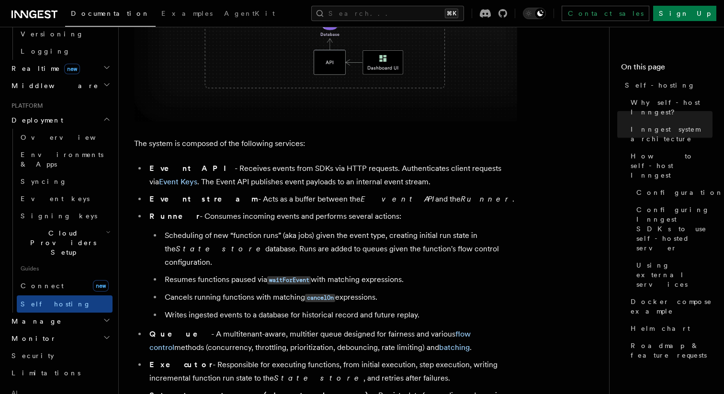
scroll to position [474, 0]
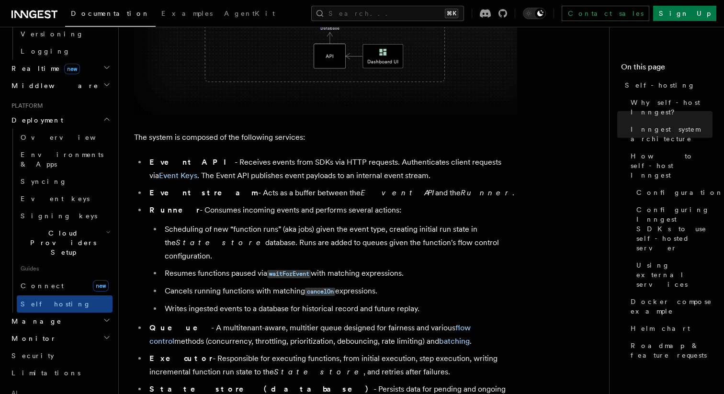
click at [313, 57] on img at bounding box center [325, 0] width 383 height 229
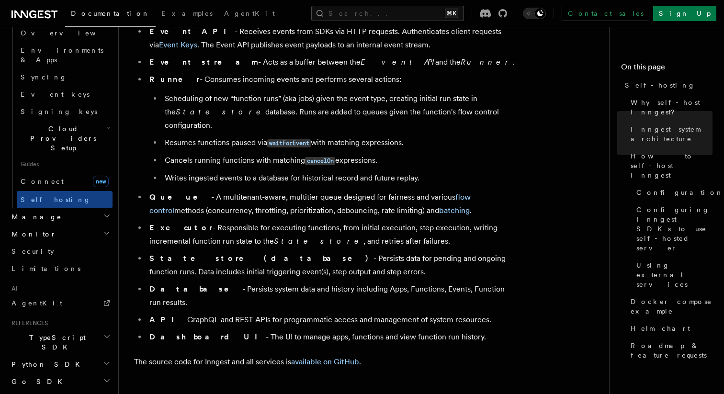
scroll to position [540, 0]
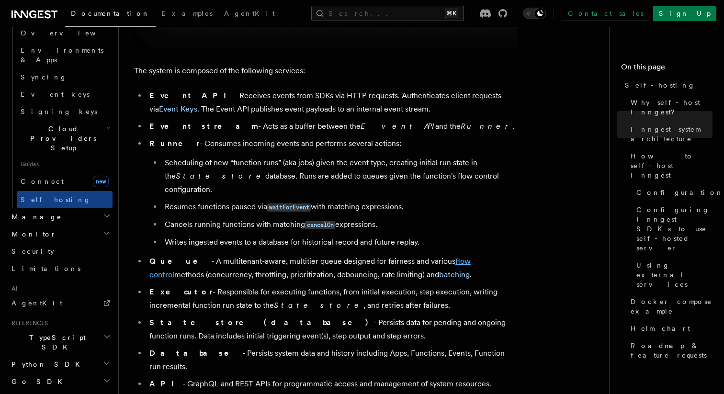
click at [445, 257] on link "flow control" at bounding box center [309, 268] width 321 height 22
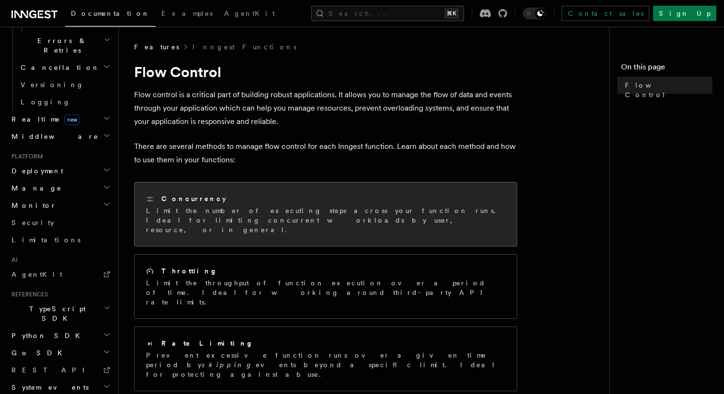
click at [378, 205] on div "Concurrency Limit the number of executing steps across your function runs. Idea…" at bounding box center [325, 214] width 359 height 41
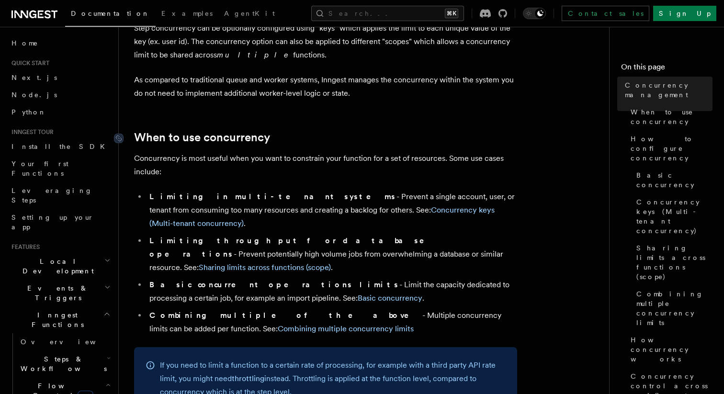
scroll to position [160, 0]
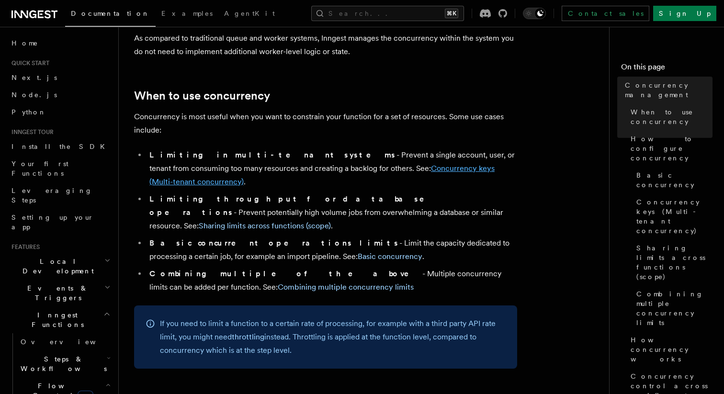
click at [385, 164] on link "Concurrency keys (Multi-tenant concurrency)" at bounding box center [321, 175] width 345 height 22
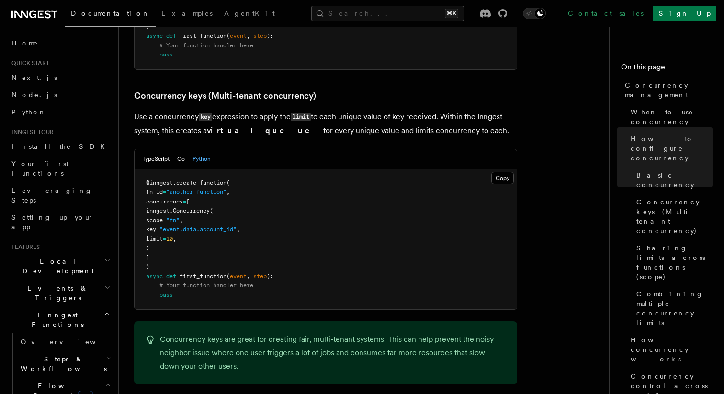
scroll to position [838, 0]
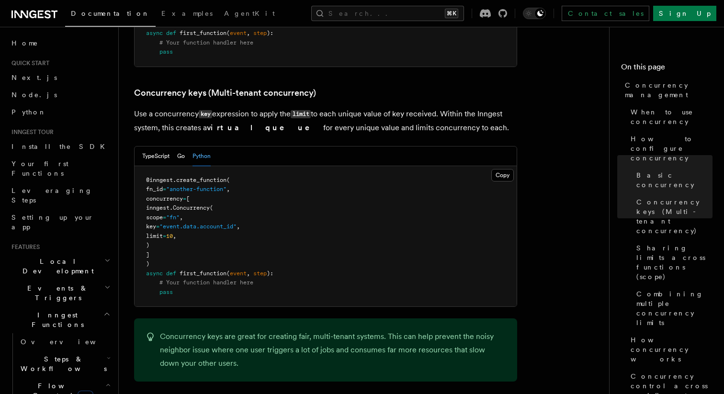
click at [43, 381] on span "Flow Control new" at bounding box center [61, 390] width 89 height 19
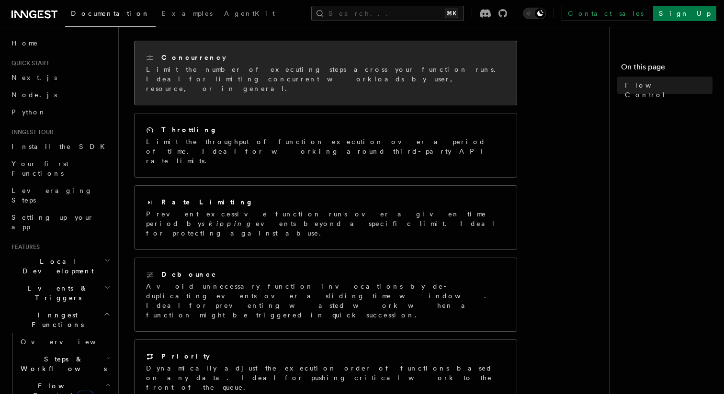
scroll to position [184, 0]
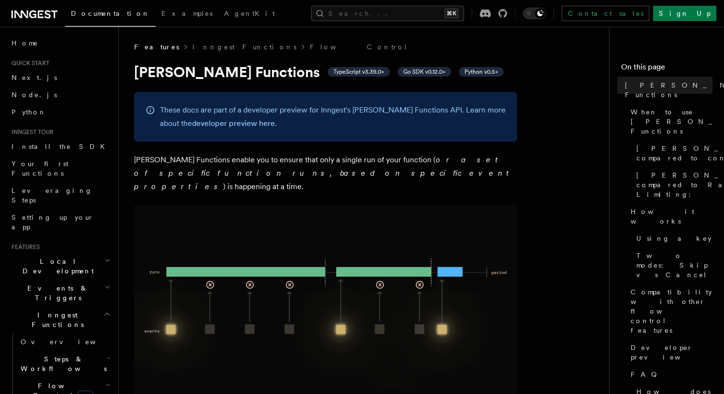
click at [171, 307] on img at bounding box center [325, 300] width 383 height 191
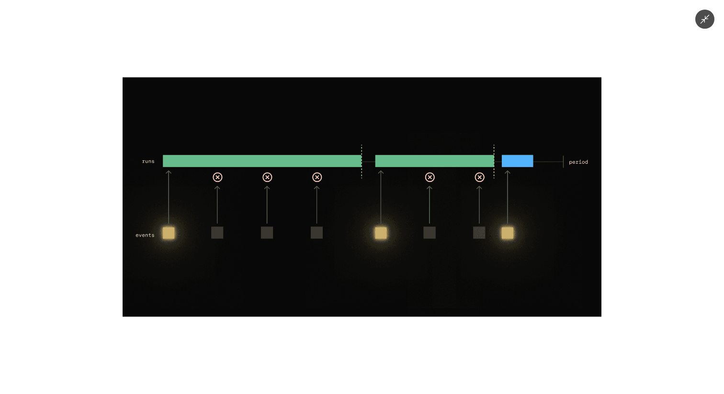
click at [209, 363] on div at bounding box center [362, 197] width 724 height 394
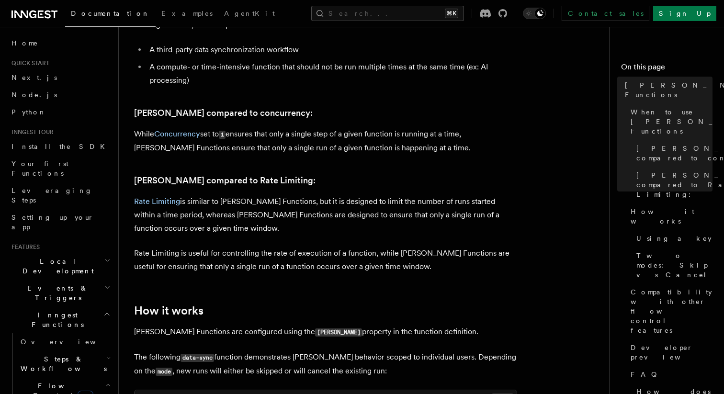
scroll to position [538, 0]
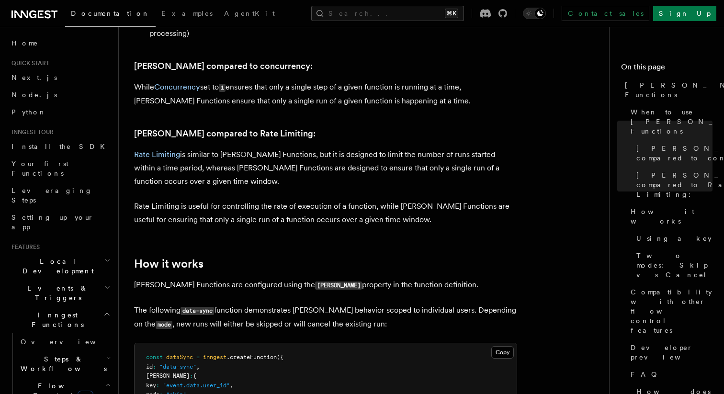
click at [53, 381] on span "Flow Control new" at bounding box center [61, 390] width 89 height 19
click at [69, 354] on span "Steps & Workflows" at bounding box center [62, 363] width 90 height 19
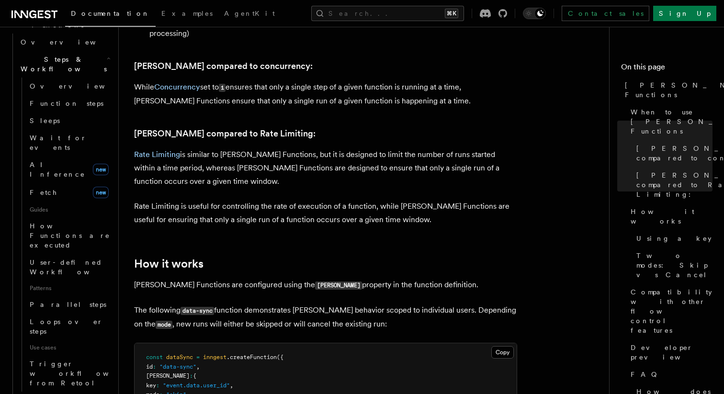
scroll to position [300, 0]
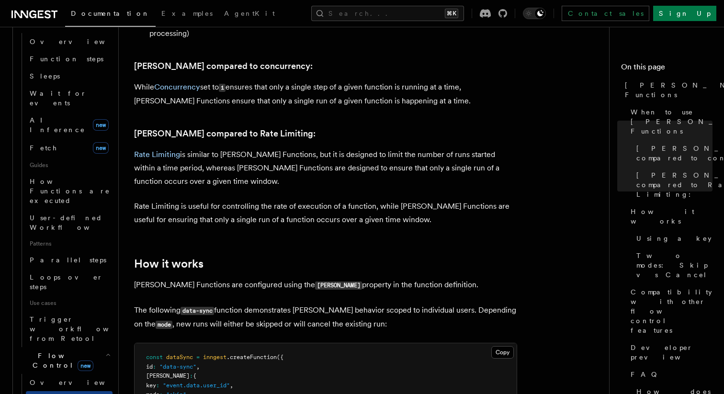
scroll to position [351, 0]
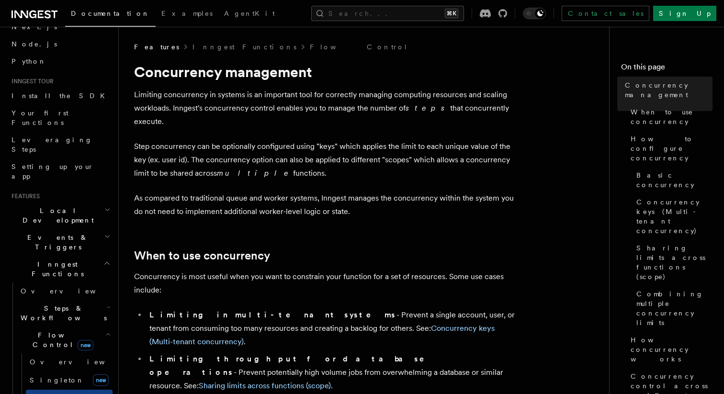
scroll to position [46, 0]
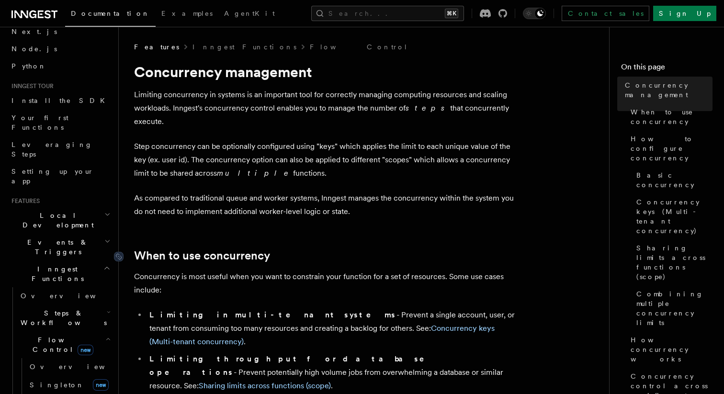
click at [201, 249] on link "When to use concurrency" at bounding box center [202, 255] width 136 height 13
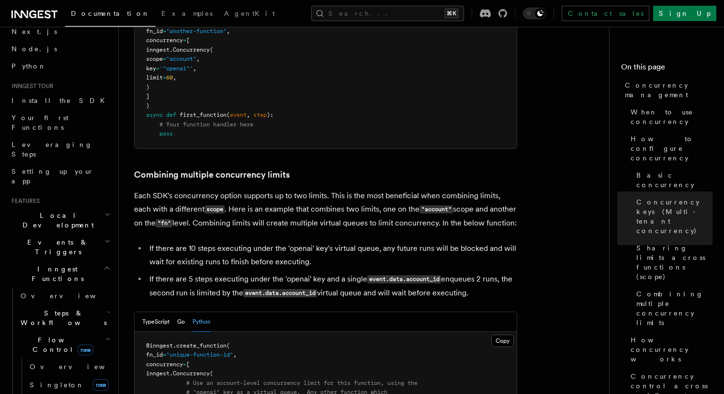
scroll to position [1380, 0]
